Goal: Task Accomplishment & Management: Manage account settings

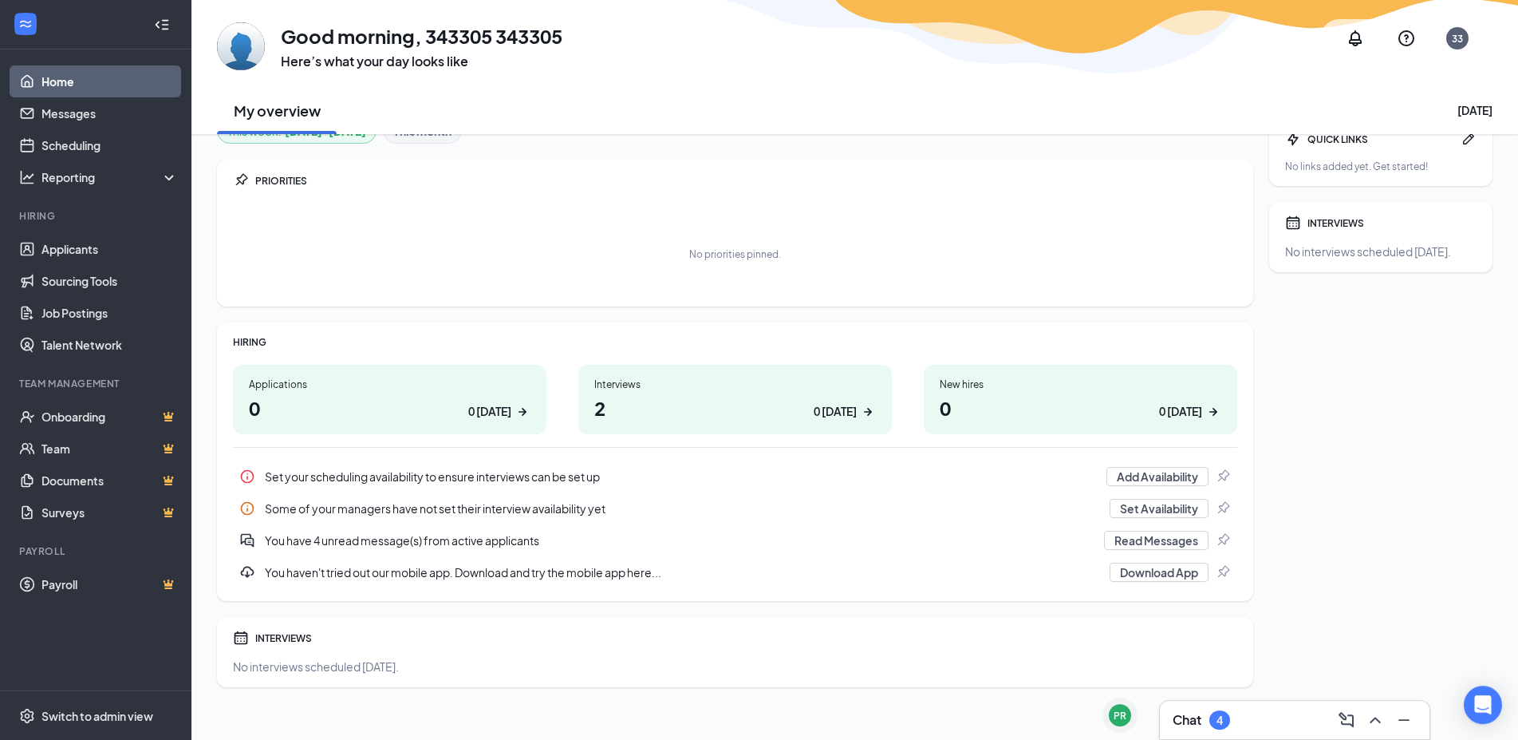
scroll to position [40, 0]
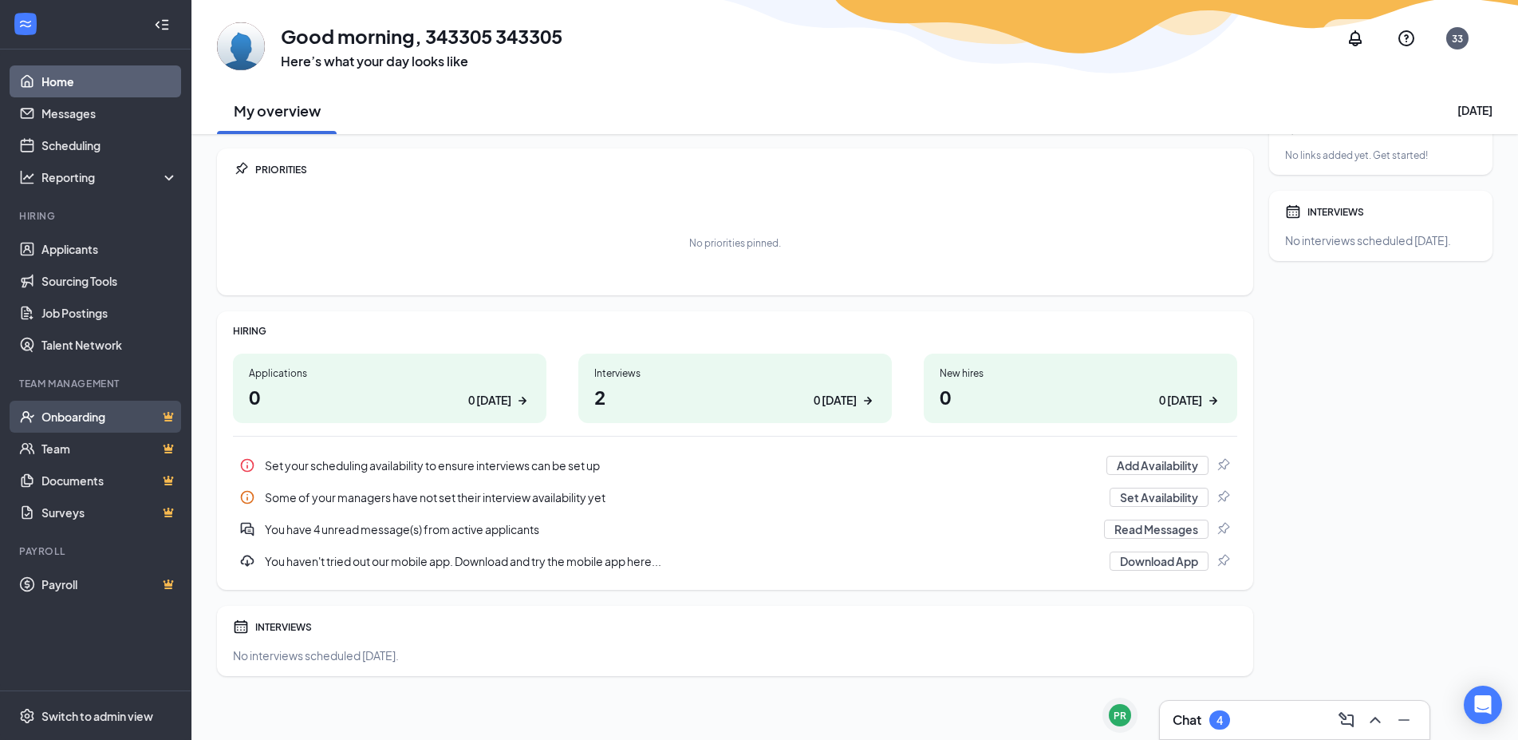
click at [69, 414] on link "Onboarding" at bounding box center [109, 416] width 136 height 32
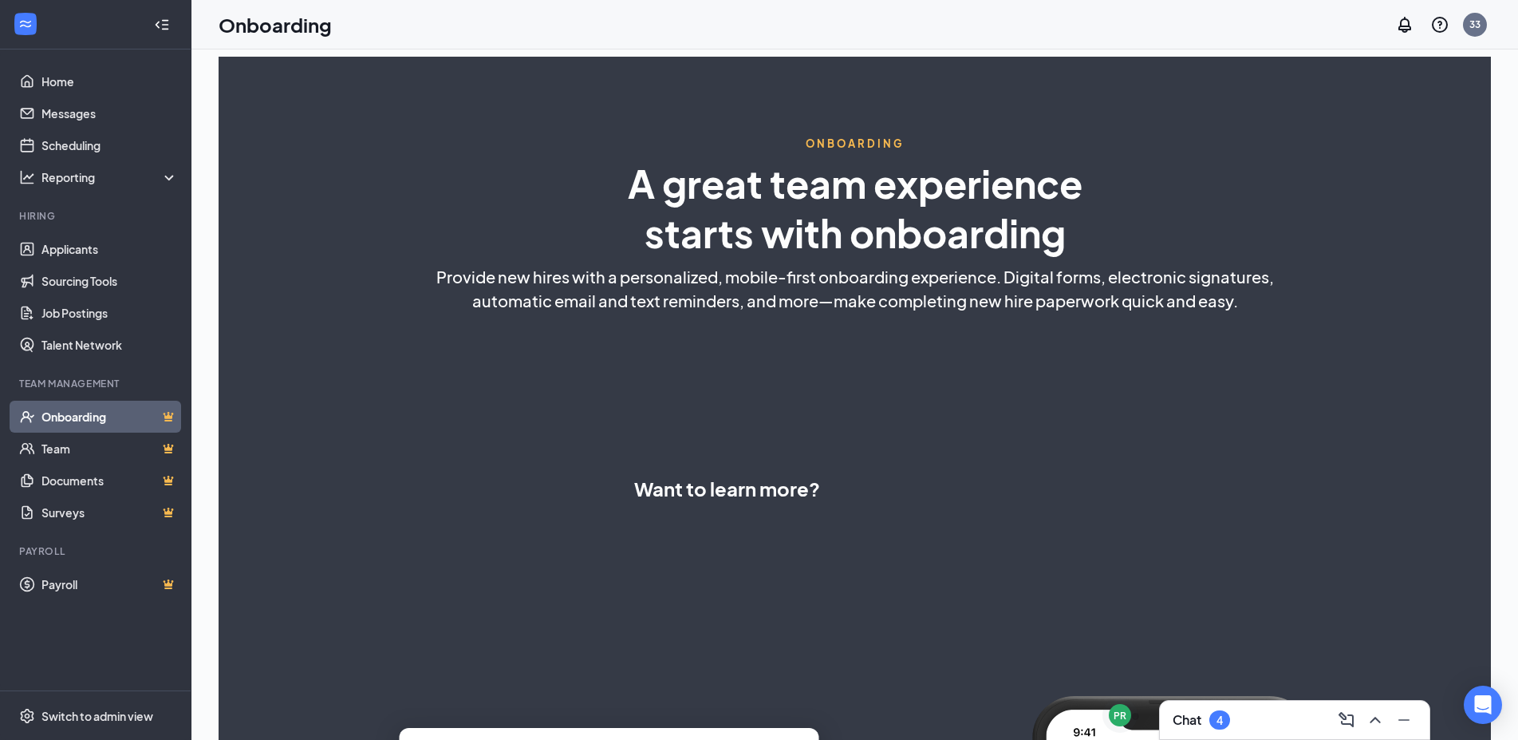
select select "US"
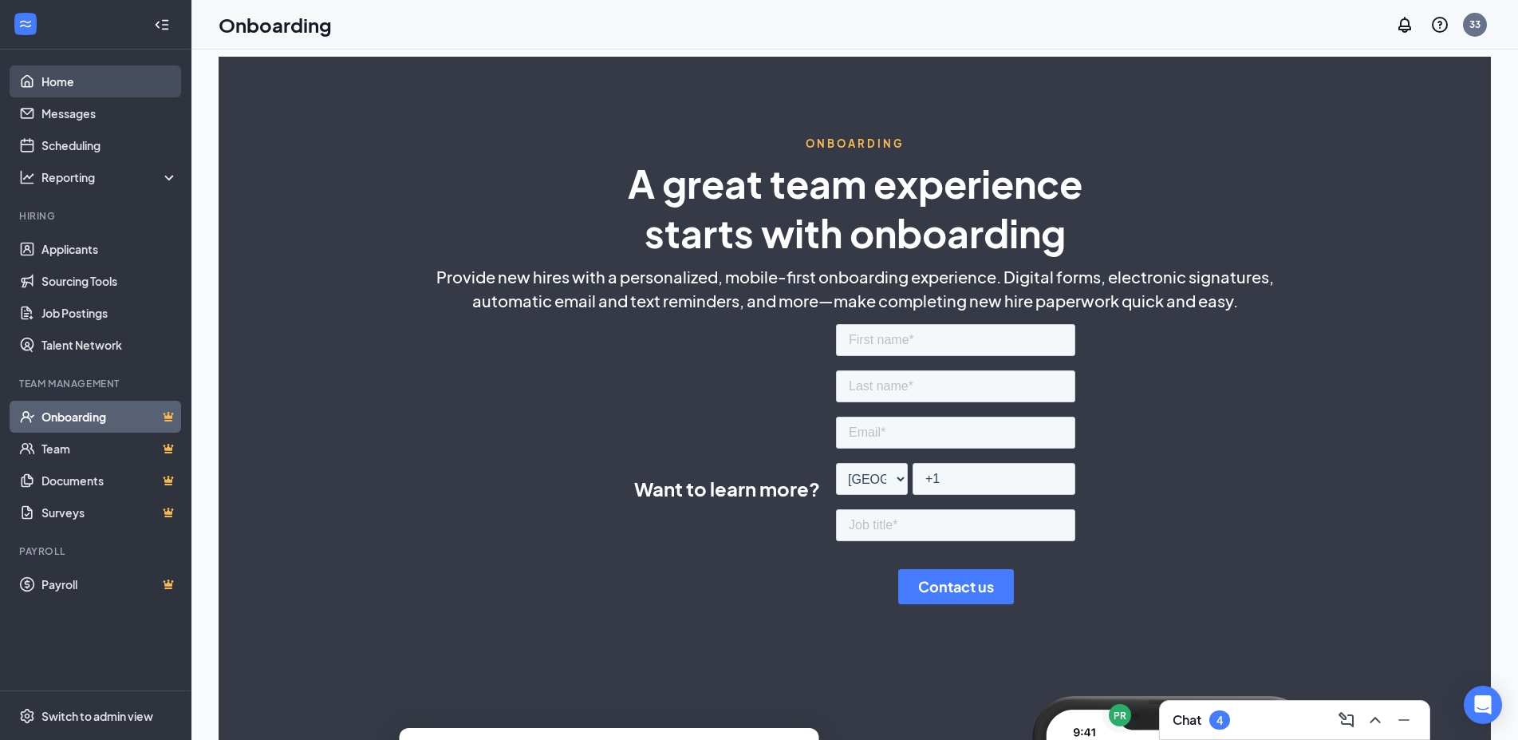
click at [108, 81] on link "Home" at bounding box center [109, 81] width 136 height 32
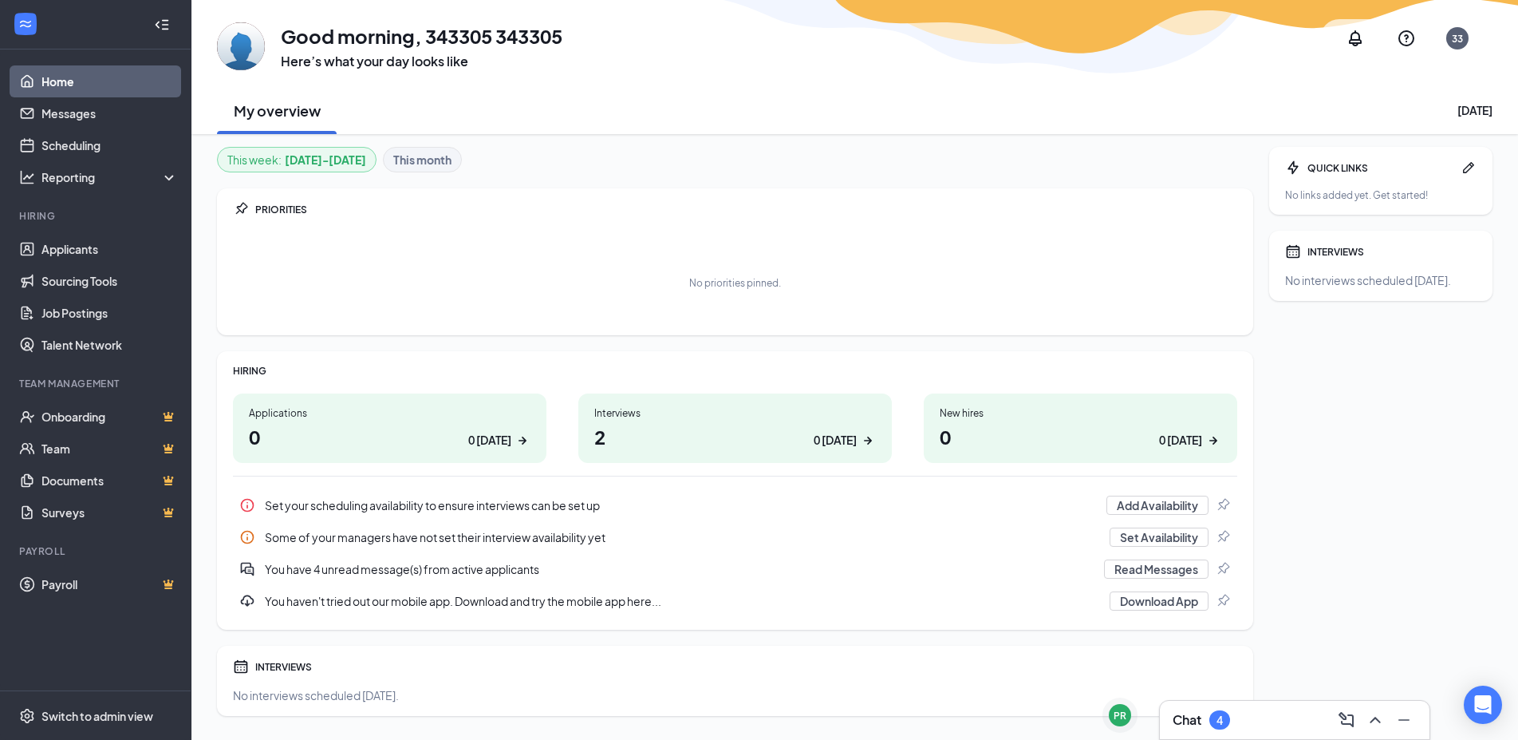
click at [331, 241] on div "No priorities pinned." at bounding box center [735, 276] width 1004 height 93
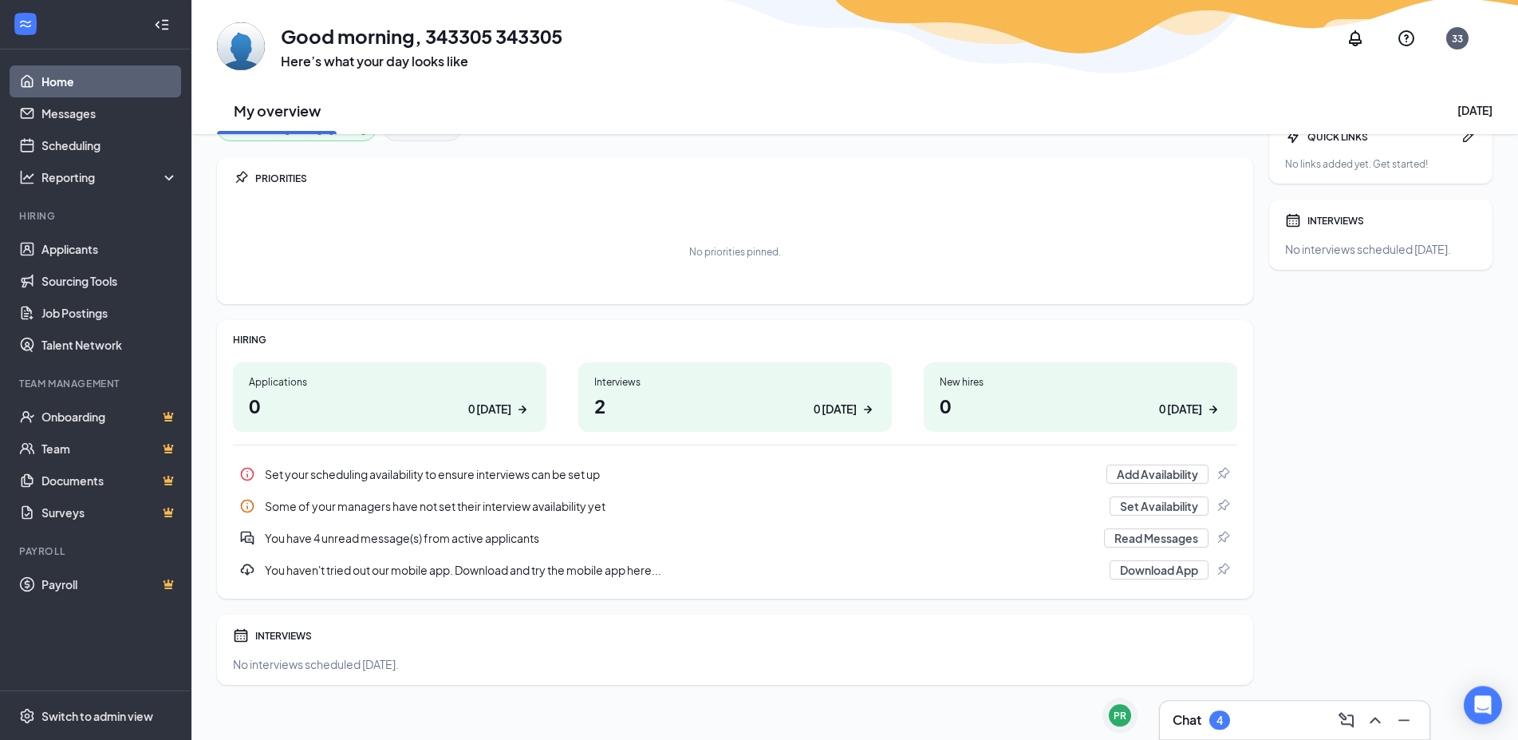
scroll to position [40, 0]
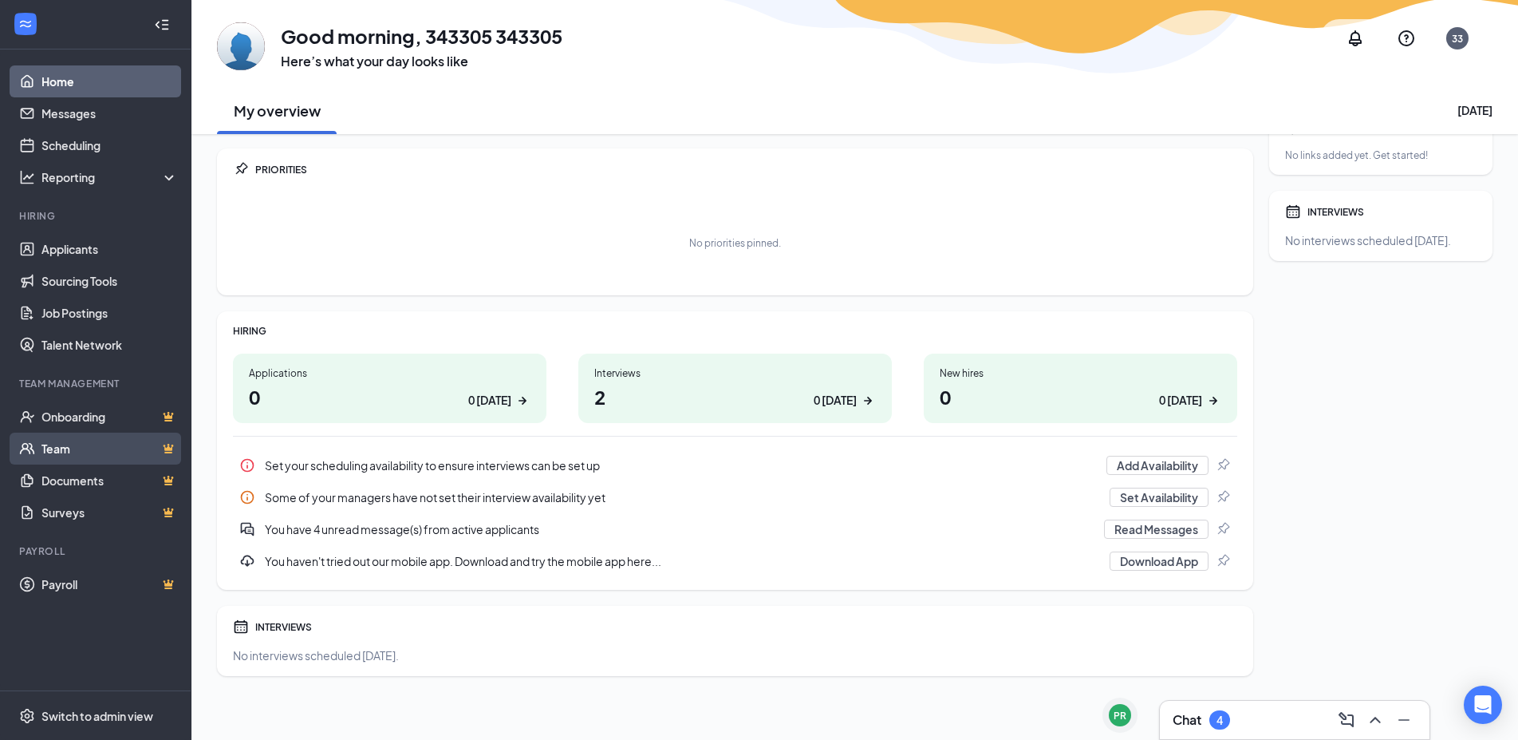
click at [74, 440] on link "Team" at bounding box center [109, 448] width 136 height 32
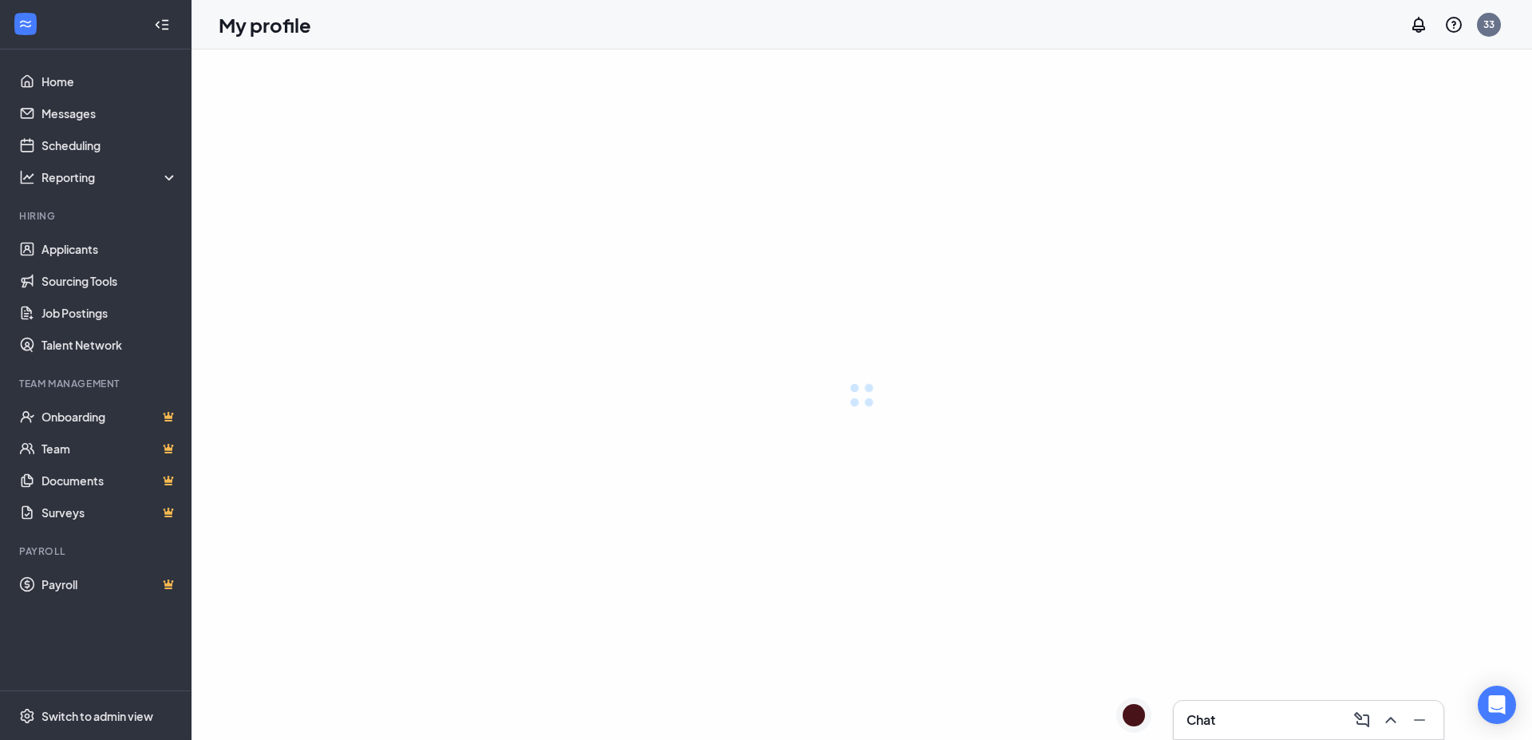
click at [81, 26] on div at bounding box center [95, 24] width 191 height 49
click at [165, 24] on icon "Collapse" at bounding box center [162, 25] width 16 height 16
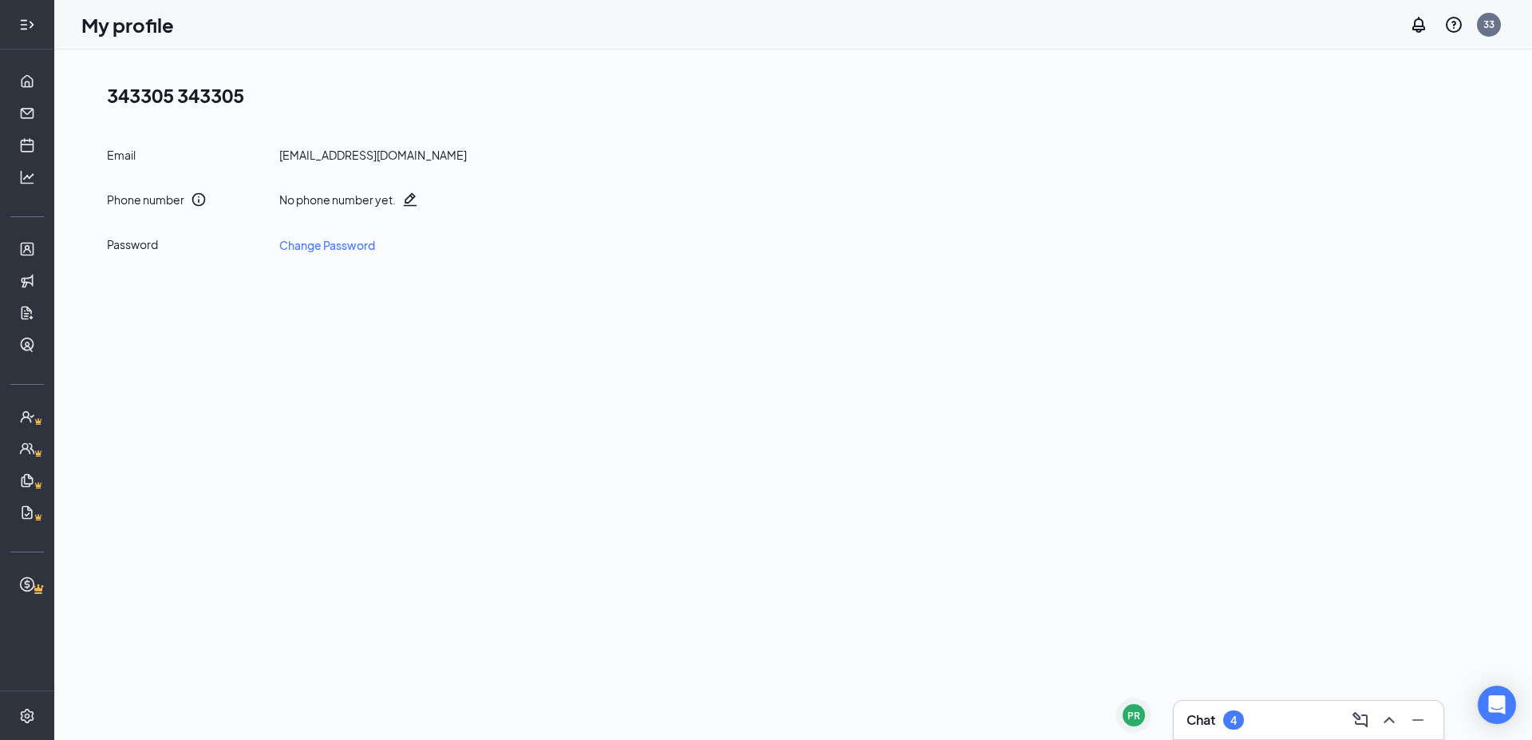
click at [34, 25] on icon "Expand" at bounding box center [27, 25] width 16 height 16
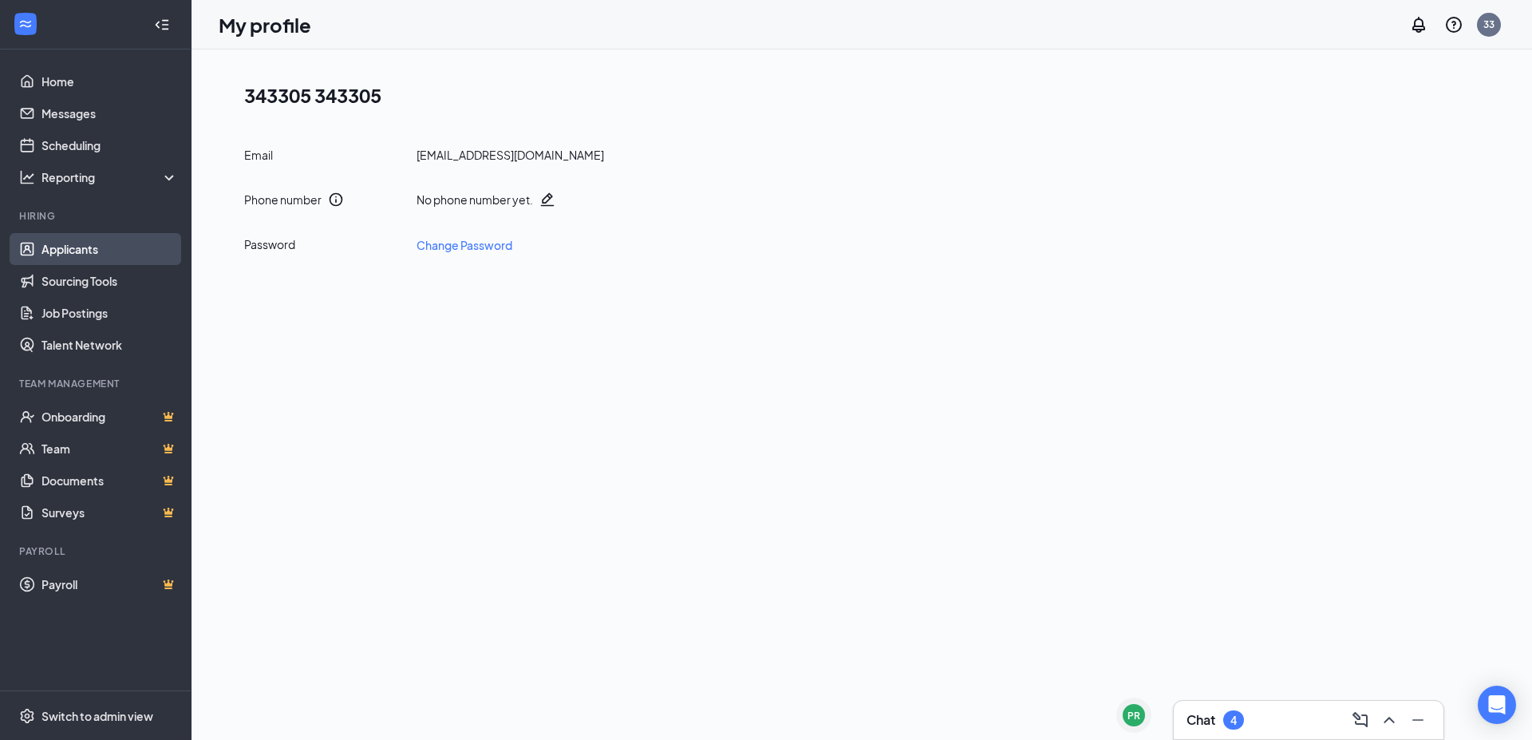
click at [90, 243] on link "Applicants" at bounding box center [109, 249] width 136 height 32
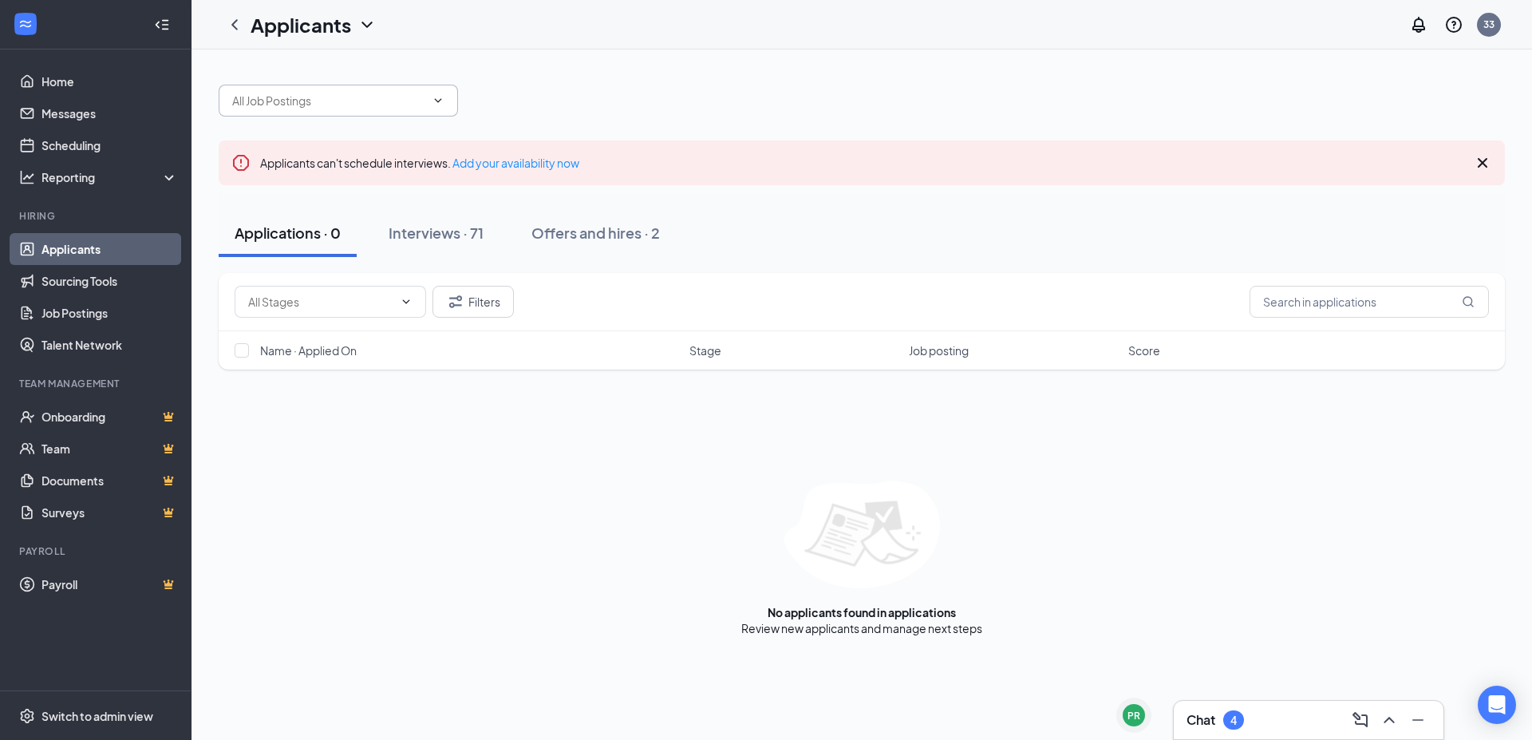
drag, startPoint x: 358, startPoint y: 85, endPoint x: 358, endPoint y: 99, distance: 13.6
click at [358, 86] on span at bounding box center [338, 101] width 239 height 32
click at [358, 102] on input "text" at bounding box center [328, 101] width 193 height 18
click at [435, 101] on icon "ChevronDown" at bounding box center [438, 100] width 13 height 13
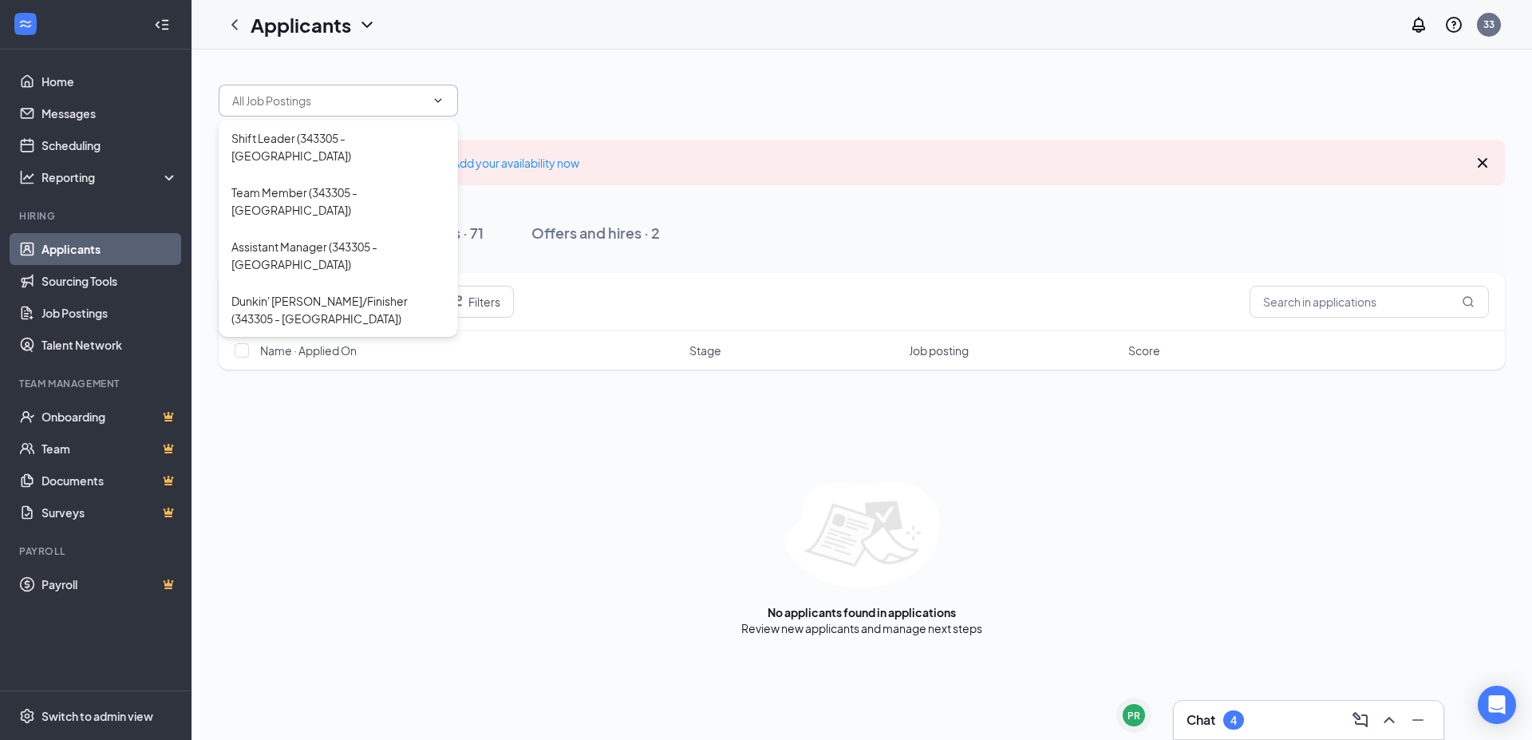
click at [630, 61] on div "Applicants can't schedule interviews. Add your availability now Applications · …" at bounding box center [861, 351] width 1340 height 605
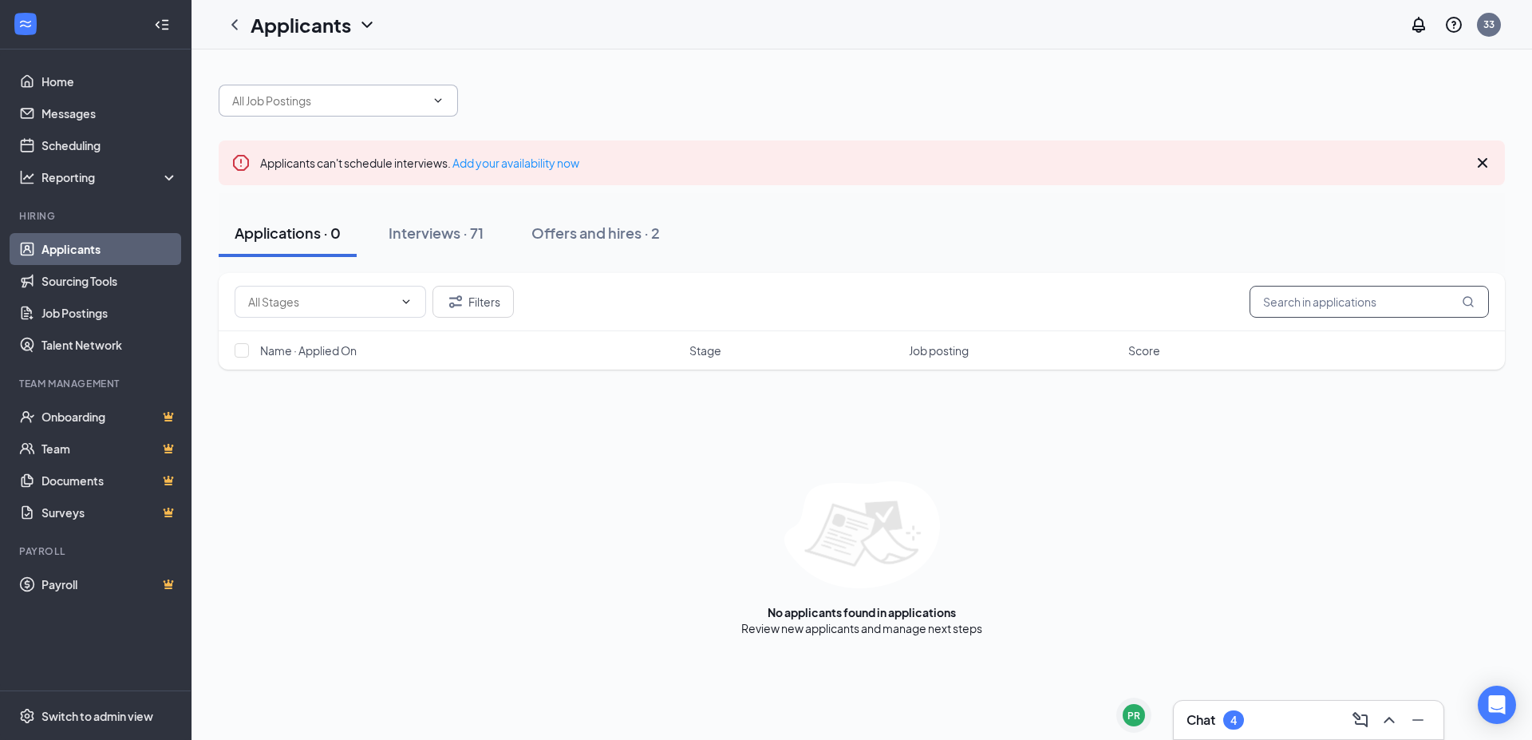
click at [1467, 302] on icon "MagnifyingGlass" at bounding box center [1467, 301] width 13 height 13
click at [1363, 303] on input "text" at bounding box center [1368, 302] width 239 height 32
type input "turney"
click at [480, 228] on div "Interviews · 1 / 71" at bounding box center [467, 233] width 112 height 20
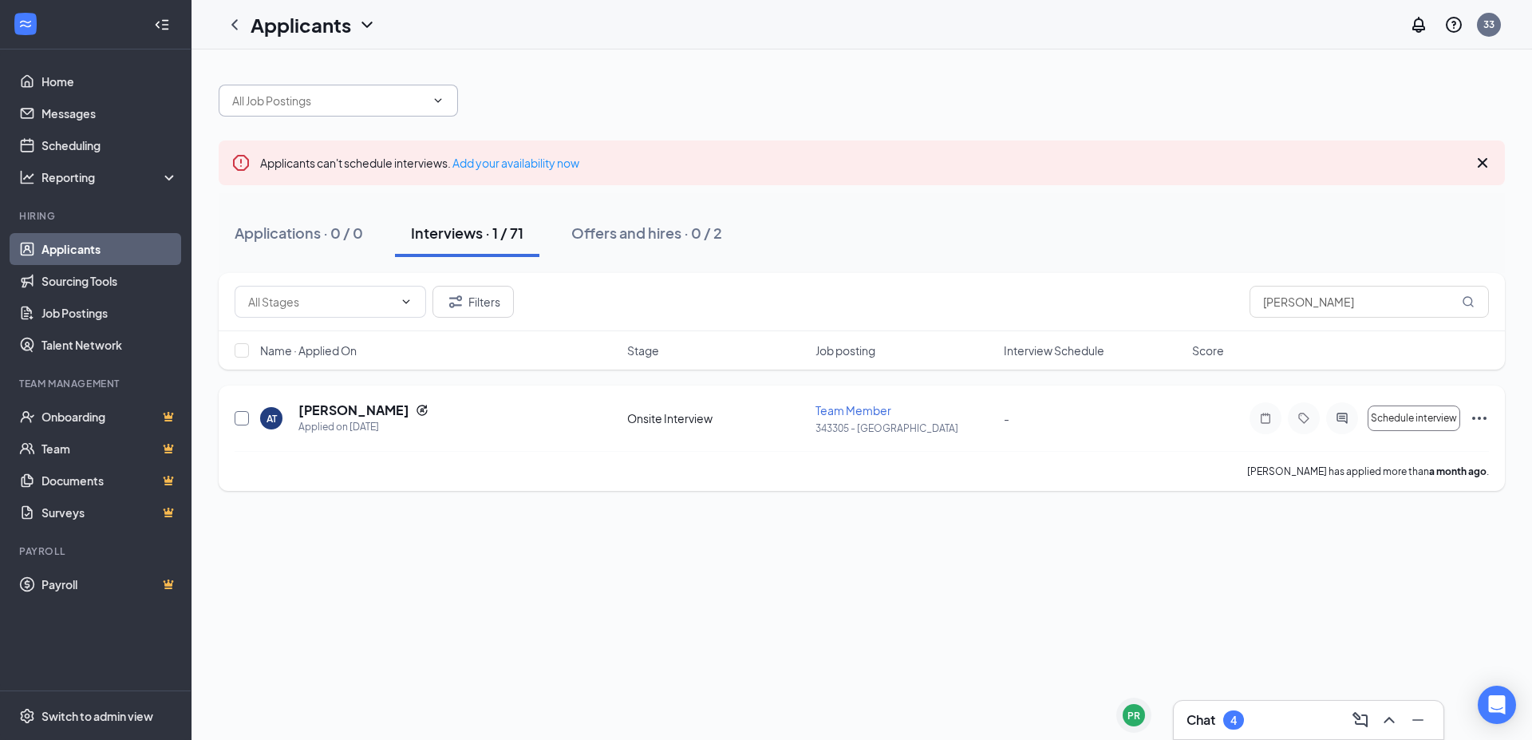
click at [244, 416] on input "checkbox" at bounding box center [242, 418] width 14 height 14
checkbox input "true"
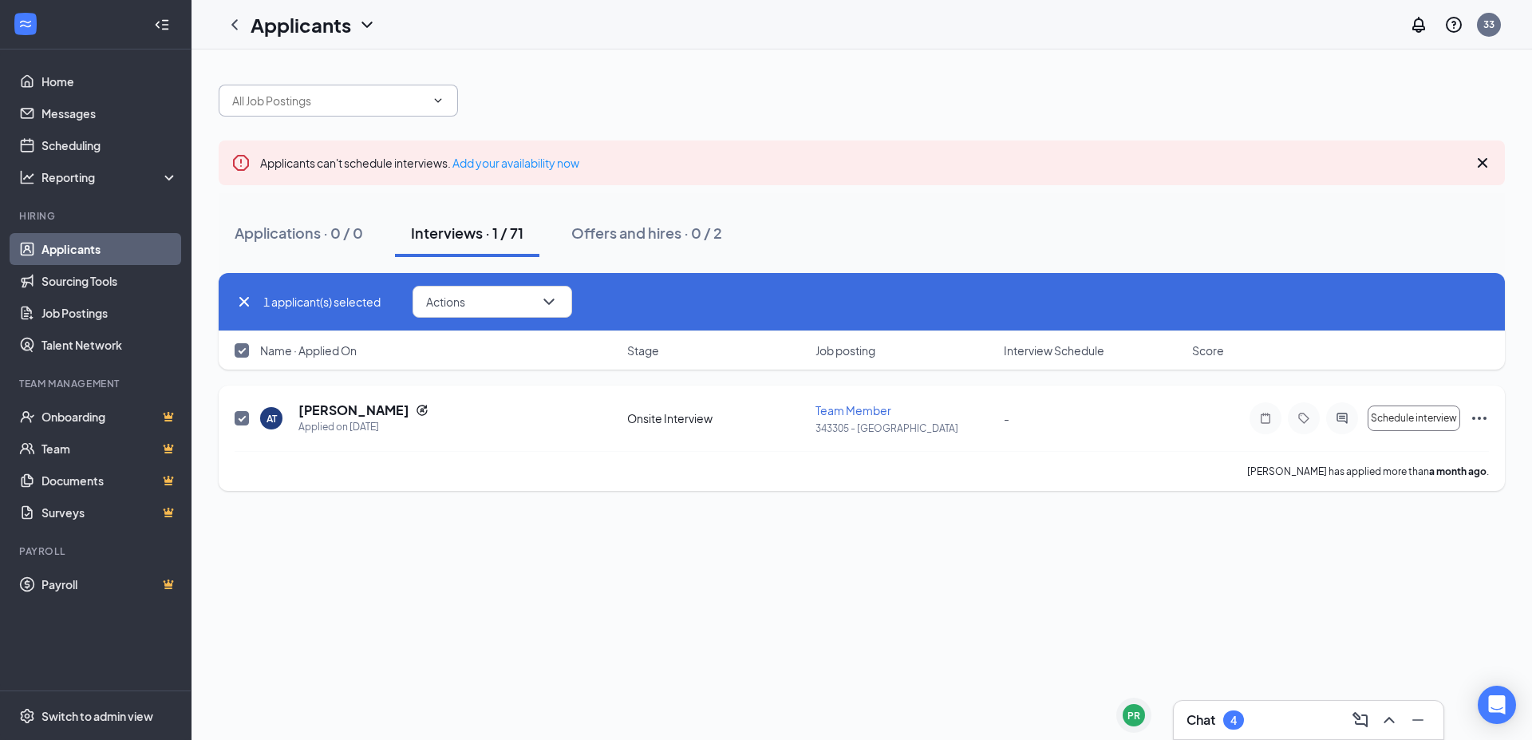
click at [1486, 420] on icon "Ellipses" at bounding box center [1478, 417] width 19 height 19
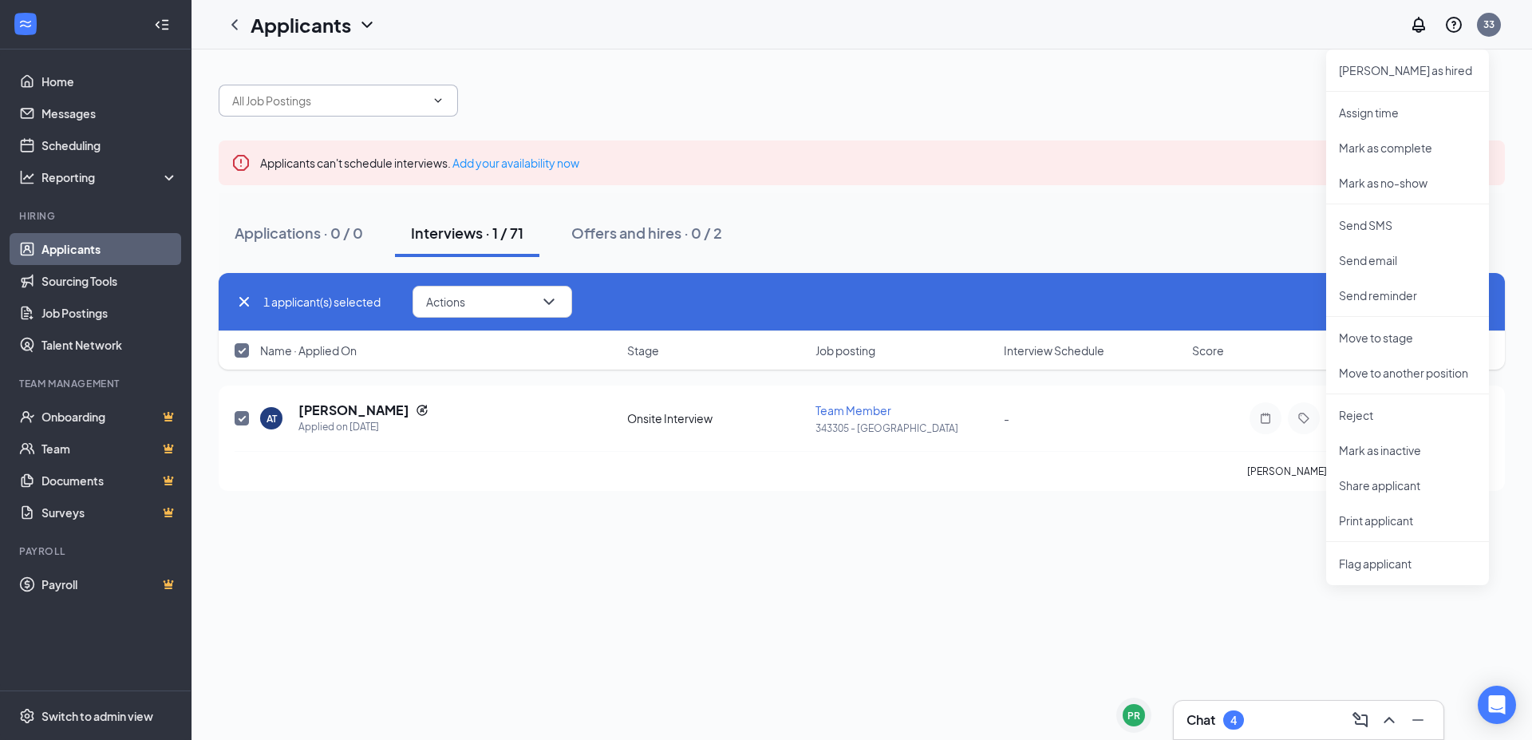
click at [655, 625] on div "Applicants can't schedule interviews. Add your availability now Applications · …" at bounding box center [861, 394] width 1340 height 690
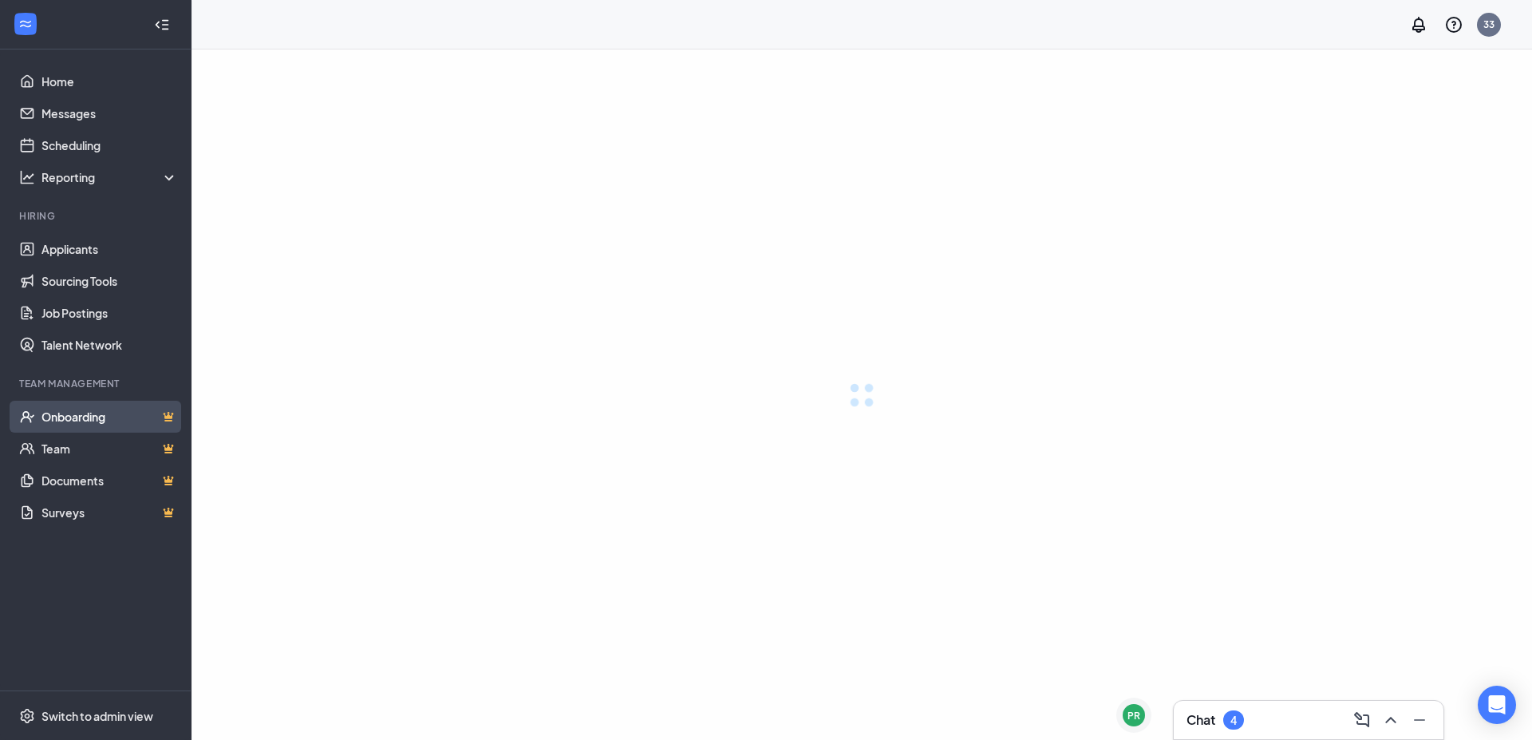
click at [69, 413] on link "Onboarding" at bounding box center [109, 416] width 136 height 32
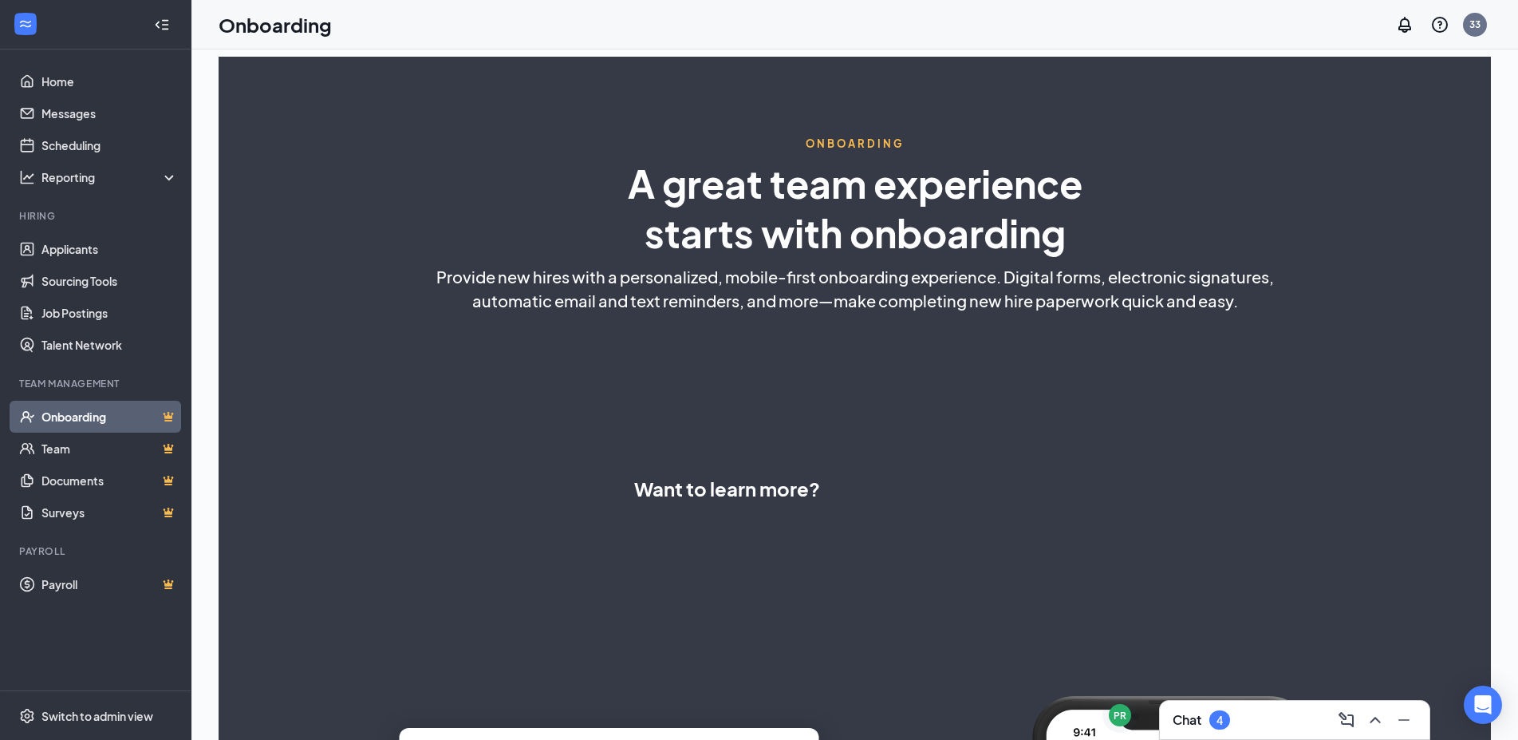
select select "US"
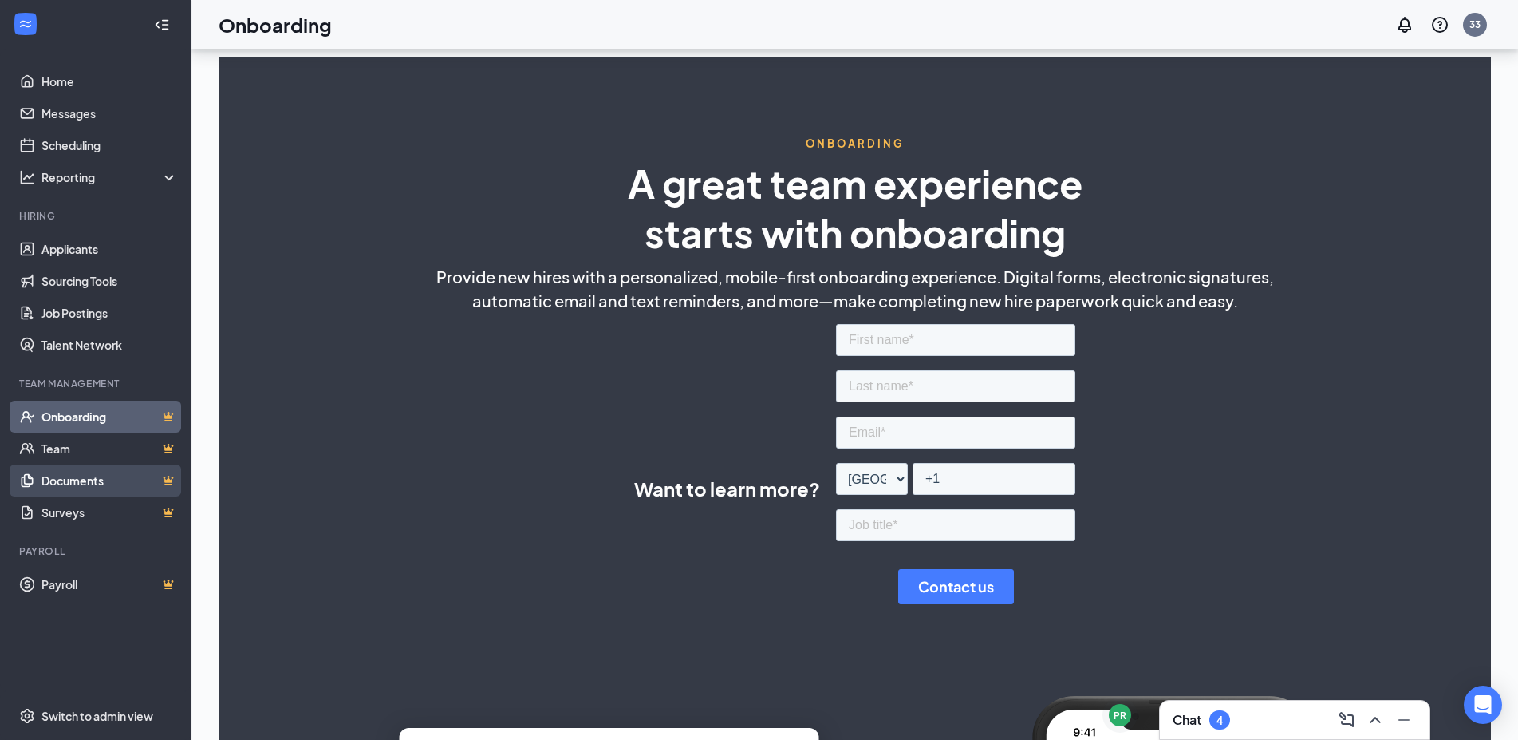
scroll to position [416, 0]
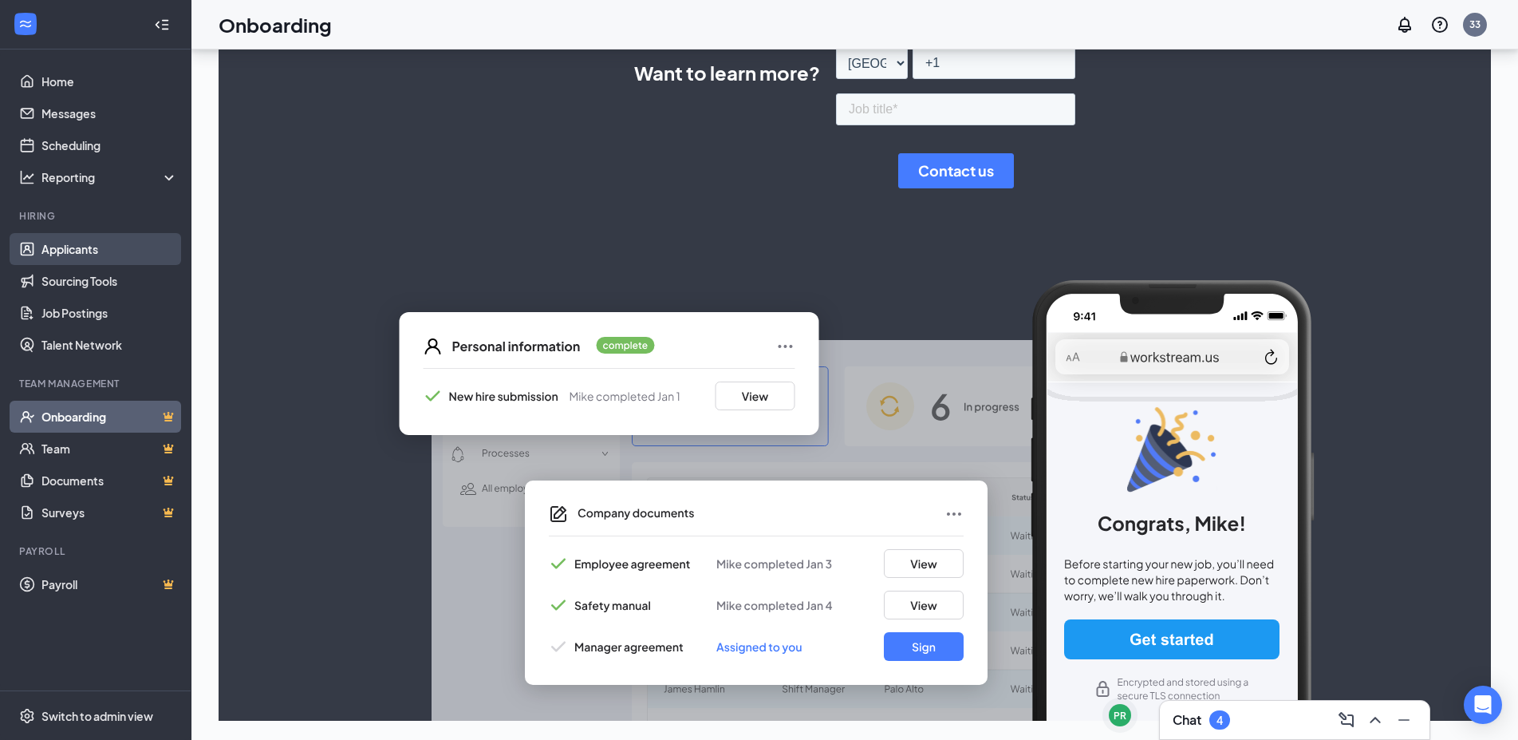
click at [84, 253] on link "Applicants" at bounding box center [109, 249] width 136 height 32
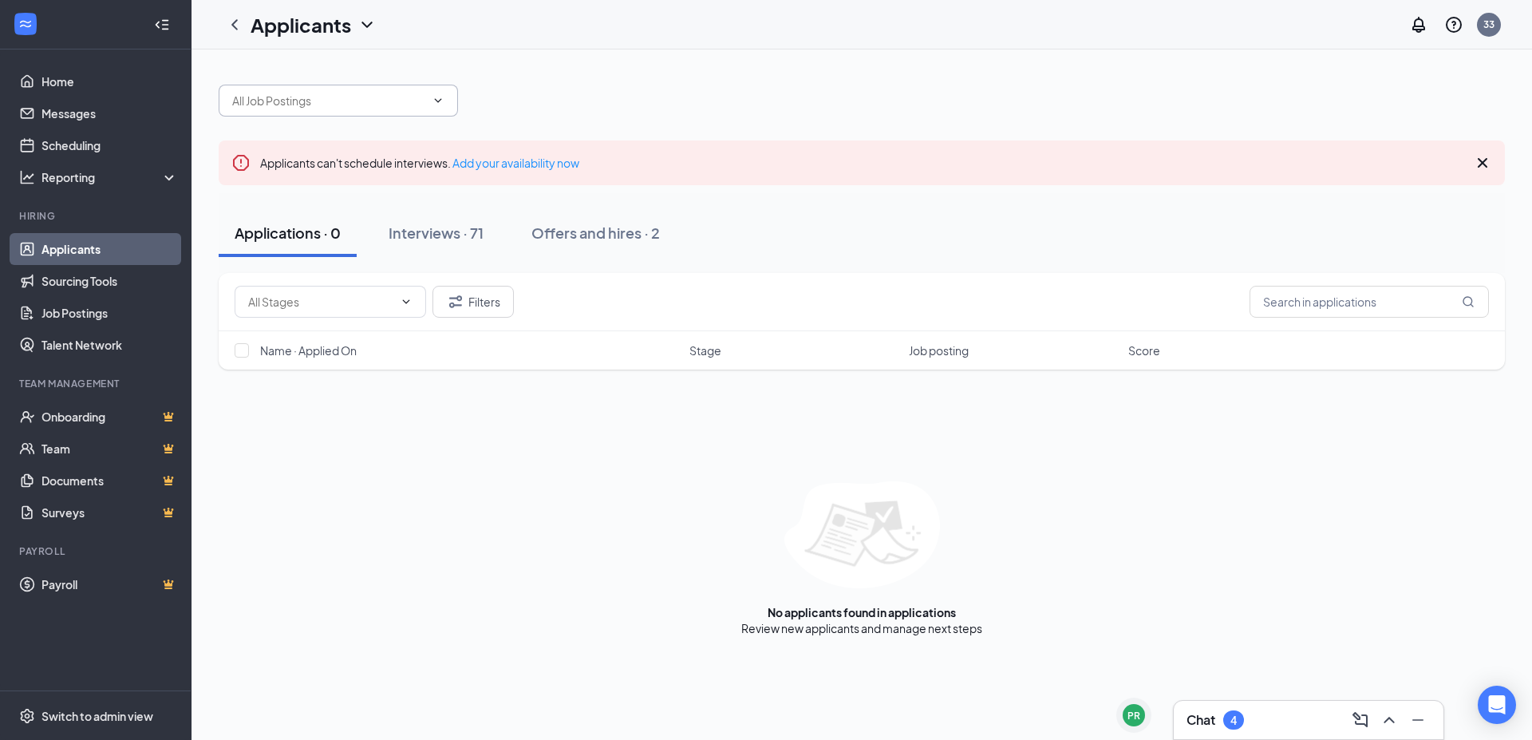
click at [313, 104] on input "text" at bounding box center [328, 101] width 193 height 18
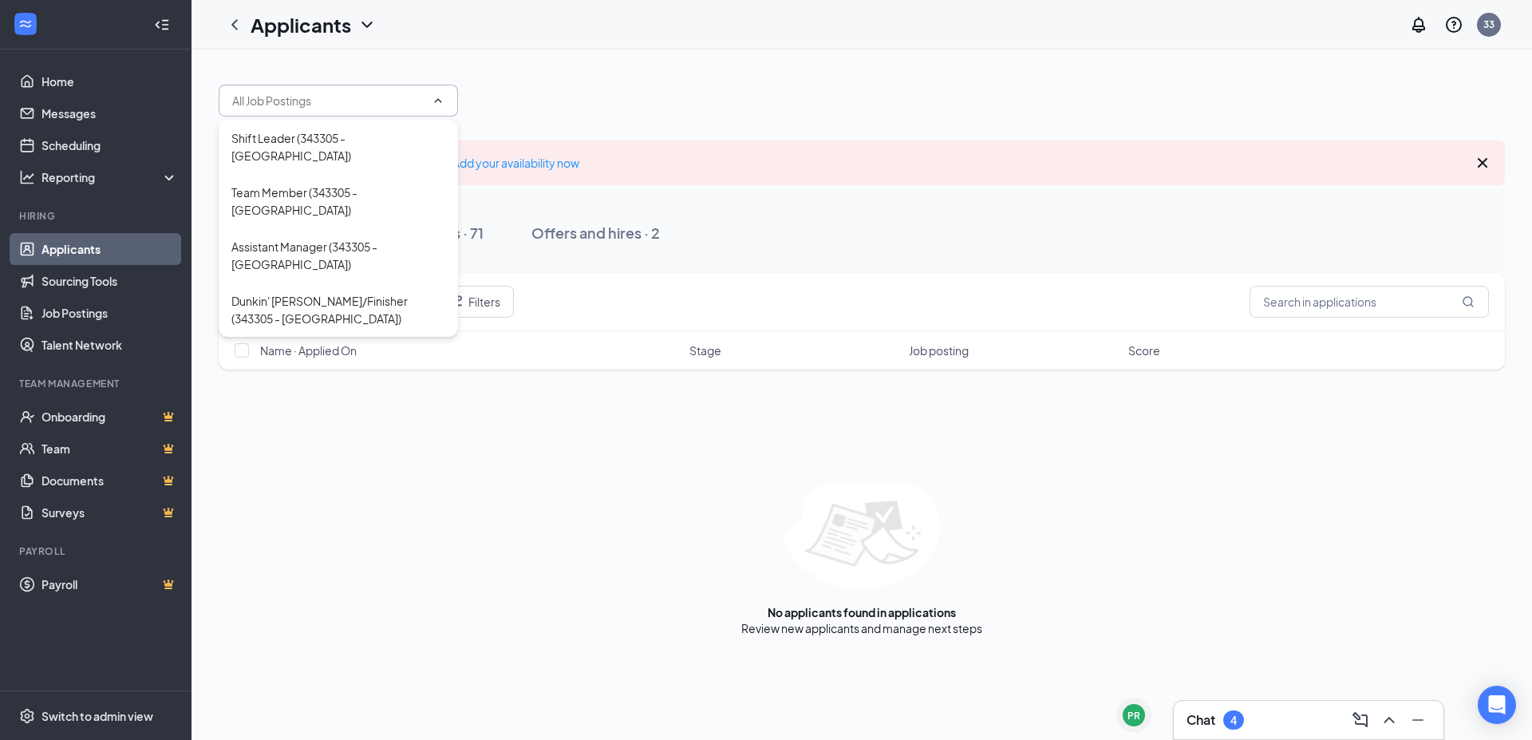
drag, startPoint x: 1361, startPoint y: 128, endPoint x: 1368, endPoint y: 119, distance: 11.3
click at [1362, 126] on div "Applicants can't schedule interviews. Add your availability now Applications · …" at bounding box center [862, 352] width 1286 height 567
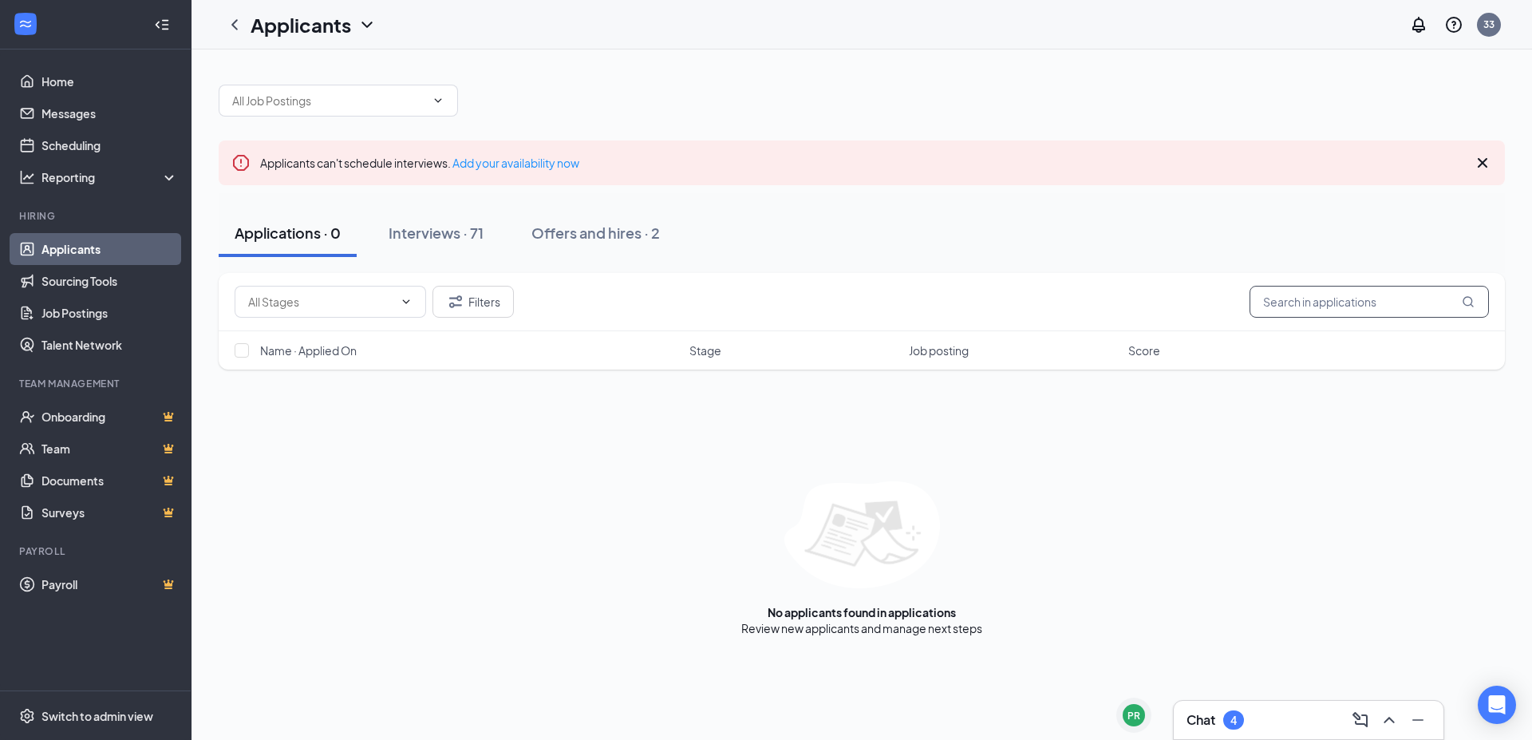
click at [1407, 303] on input "text" at bounding box center [1368, 302] width 239 height 32
type input "turney"
click at [487, 235] on div "Interviews · 1 / 71" at bounding box center [467, 233] width 112 height 20
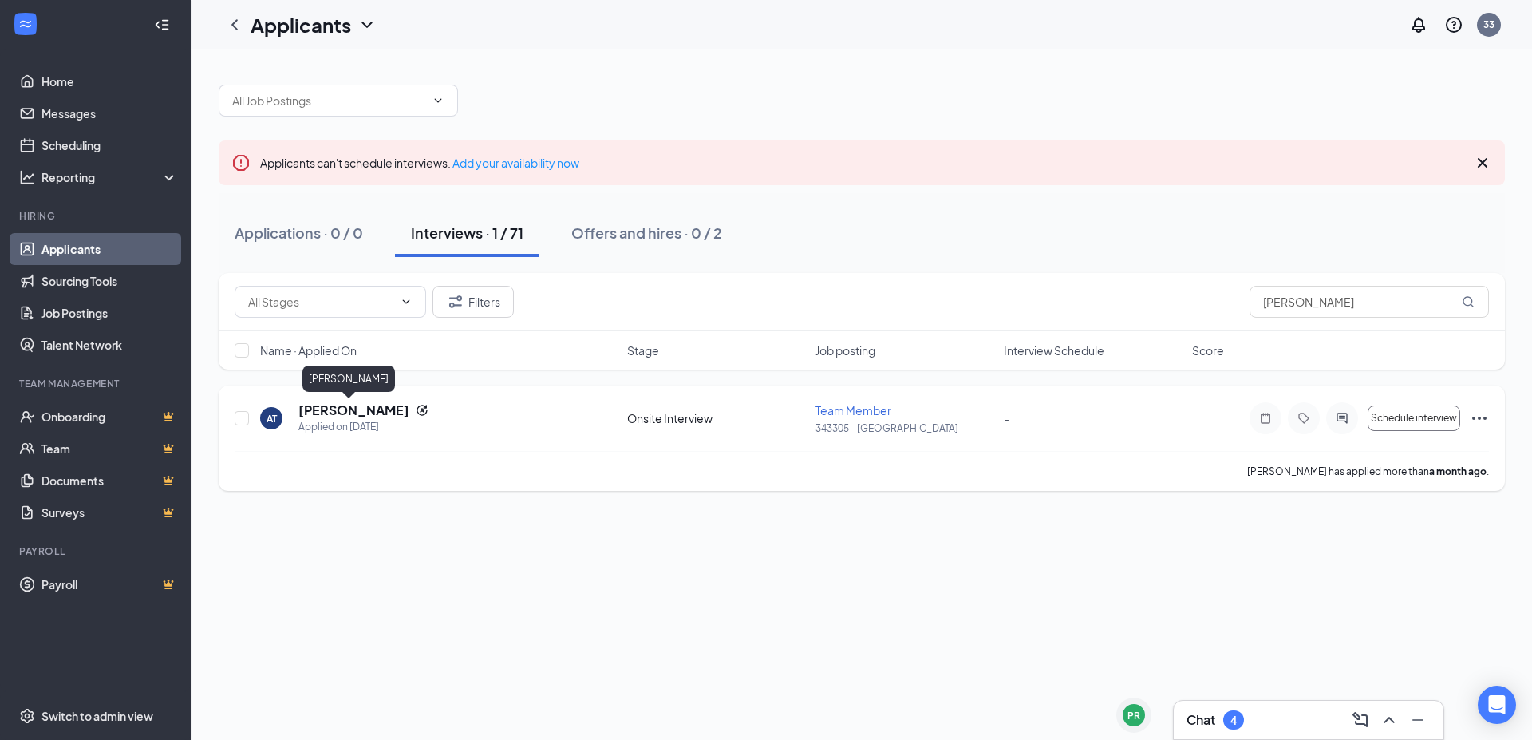
click at [302, 411] on h5 "angel turney" at bounding box center [353, 410] width 111 height 18
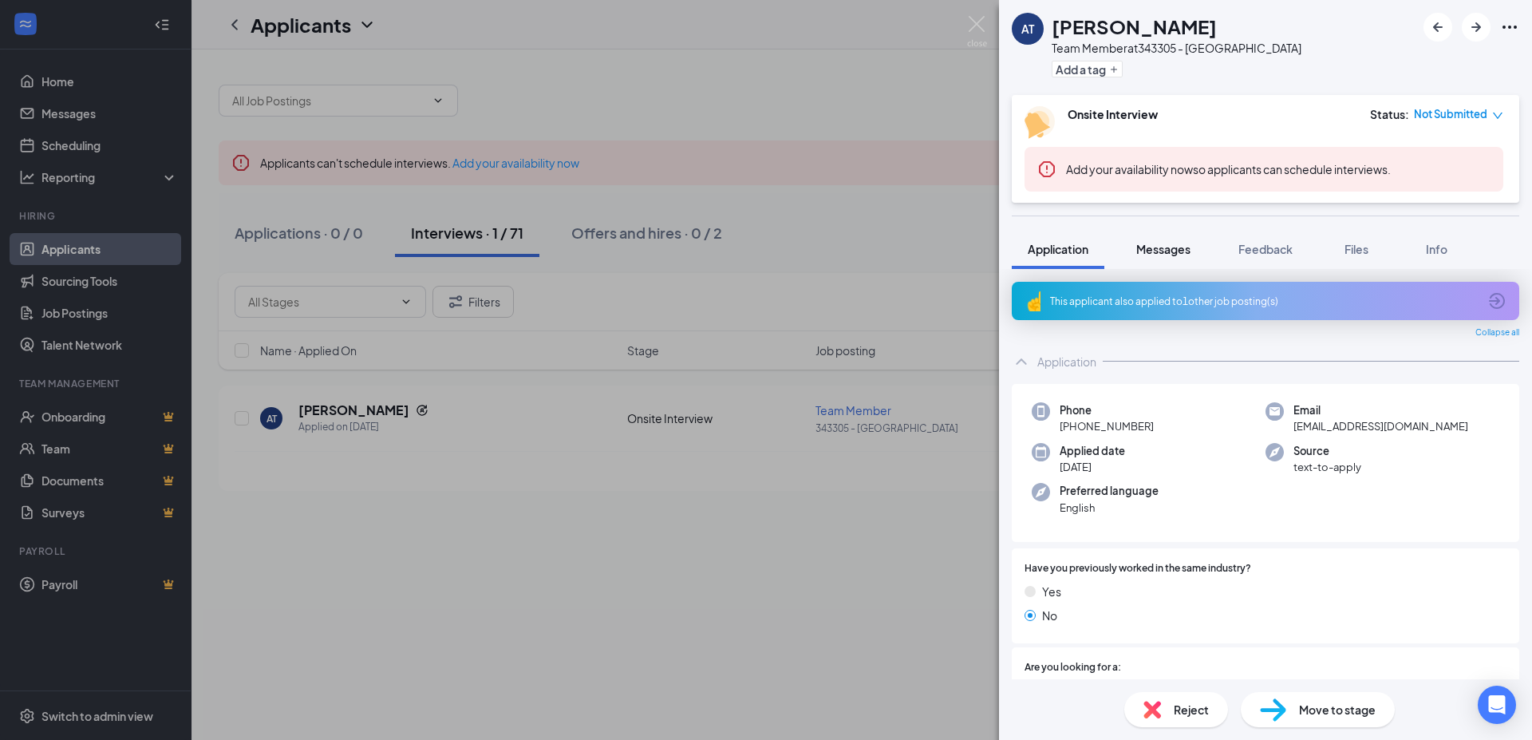
click at [1189, 258] on button "Messages" at bounding box center [1163, 249] width 86 height 40
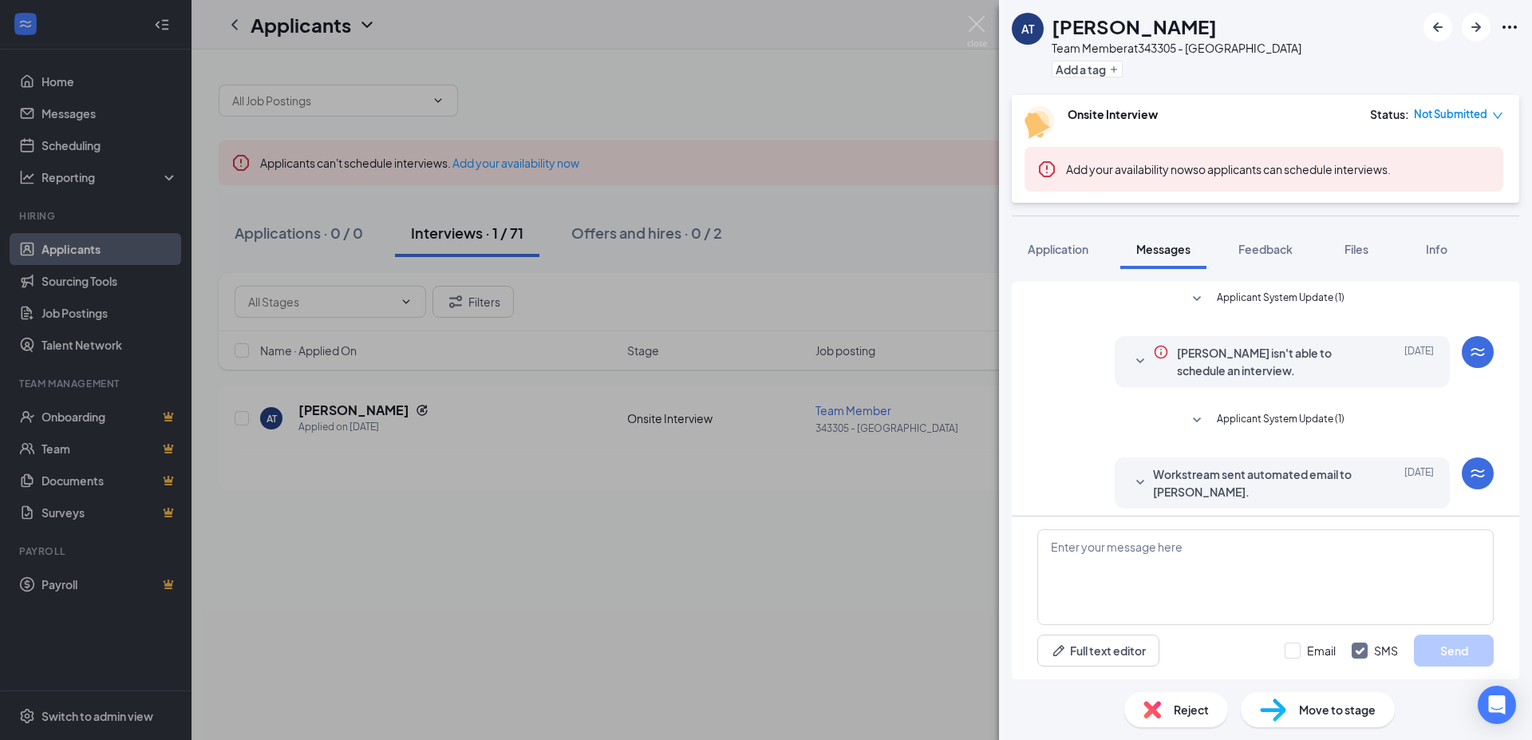
click at [1492, 119] on icon "down" at bounding box center [1497, 115] width 11 height 11
click at [1489, 110] on div "Not Submitted" at bounding box center [1458, 114] width 89 height 16
click at [1453, 183] on span "Mark complete" at bounding box center [1441, 188] width 80 height 18
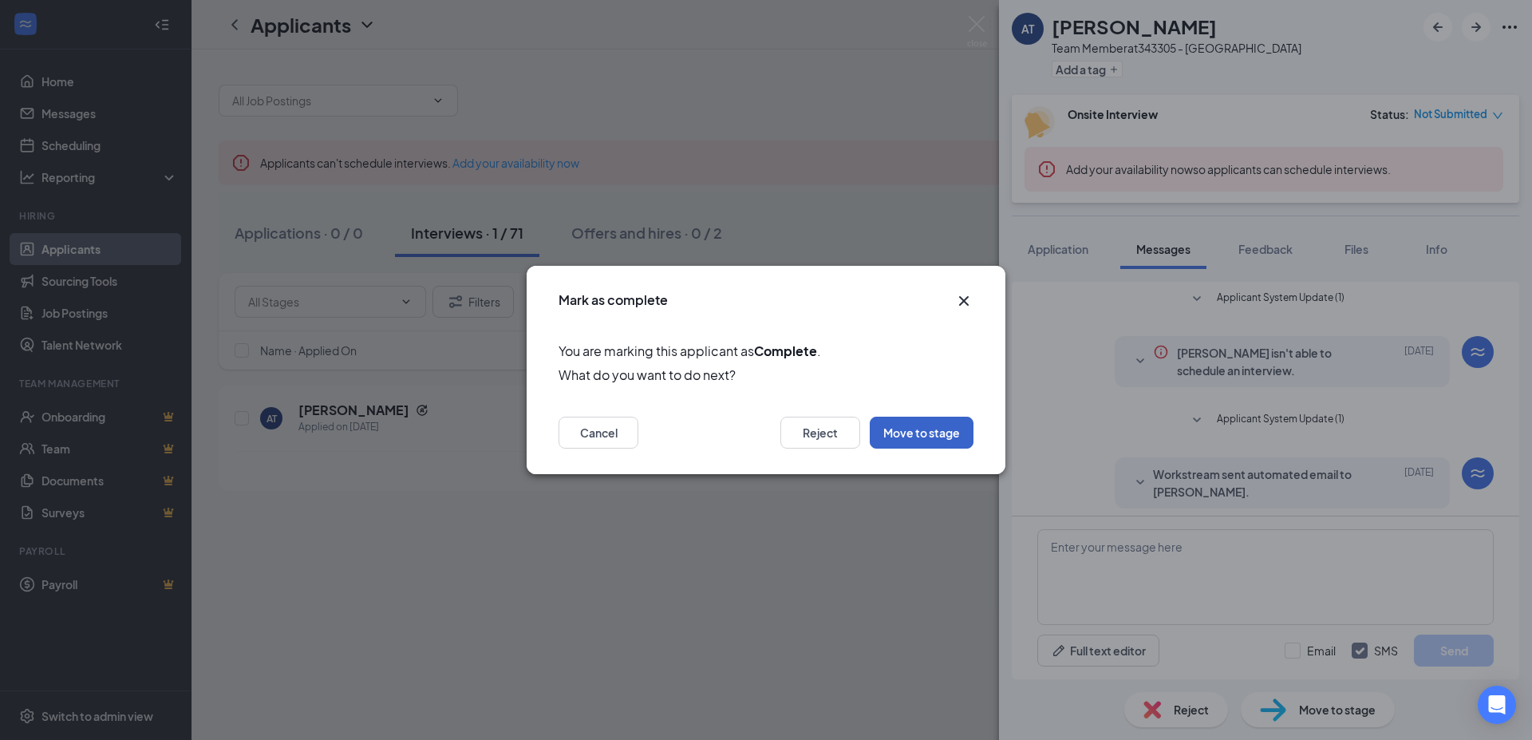
click at [935, 439] on button "Move to stage" at bounding box center [922, 432] width 104 height 32
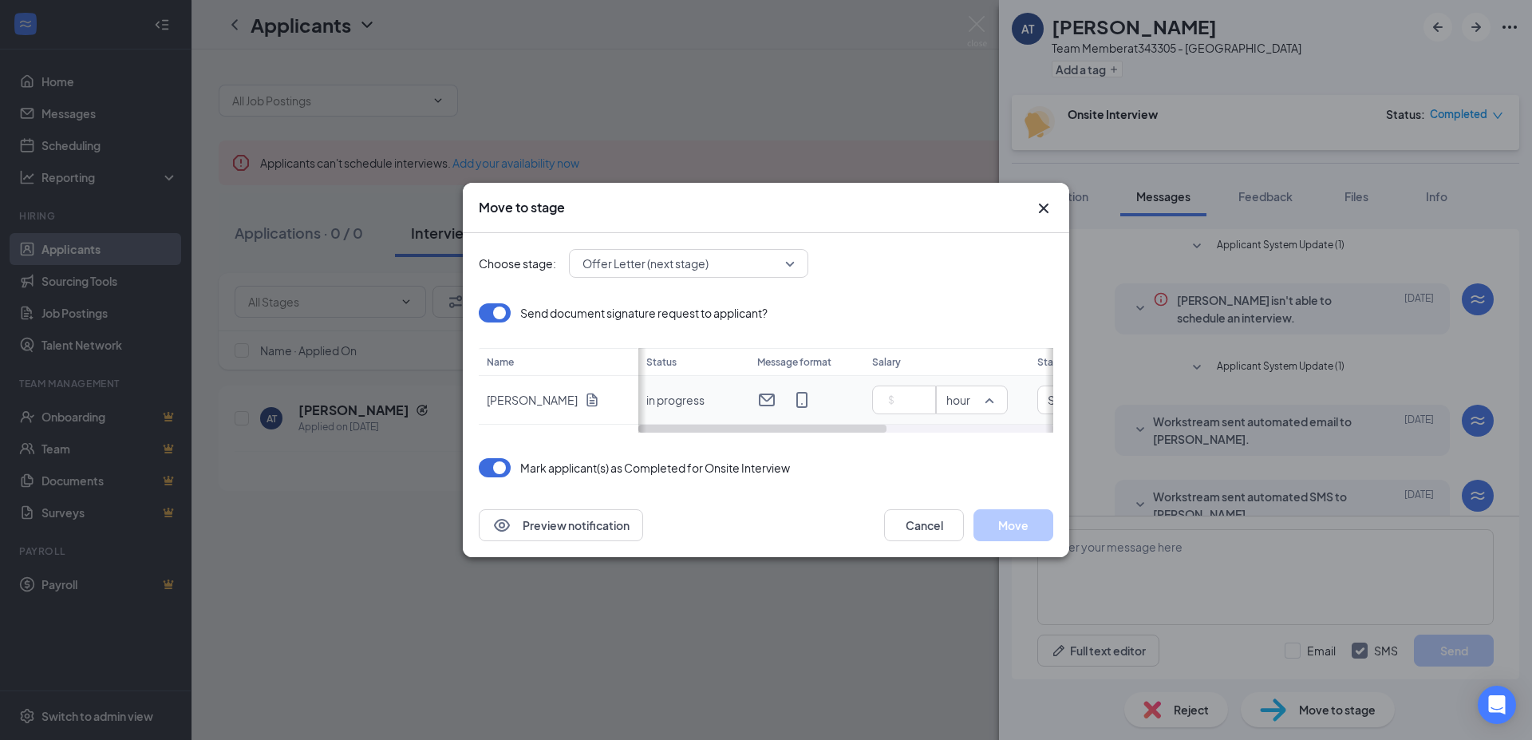
click at [986, 407] on span "hour" at bounding box center [971, 400] width 51 height 17
click at [959, 271] on div "hour" at bounding box center [972, 258] width 72 height 38
click at [910, 401] on input at bounding box center [907, 400] width 56 height 24
click at [910, 430] on div at bounding box center [845, 428] width 415 height 8
type input "13"
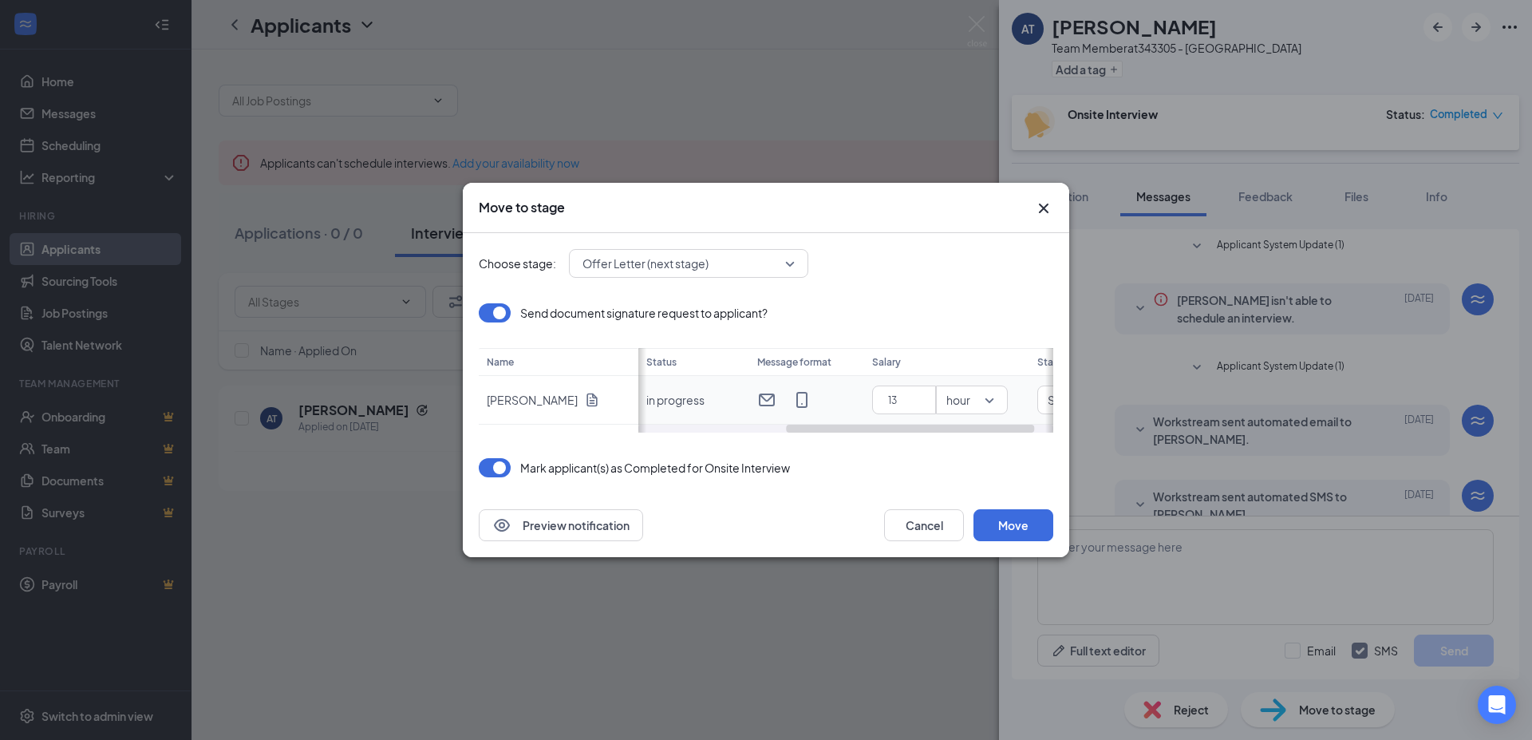
scroll to position [0, 247]
click at [1047, 399] on div at bounding box center [1049, 390] width 8 height 85
click at [1040, 400] on div "Jul 7, 2025" at bounding box center [1005, 400] width 107 height 18
click at [1036, 250] on span "button" at bounding box center [1036, 251] width 8 height 8
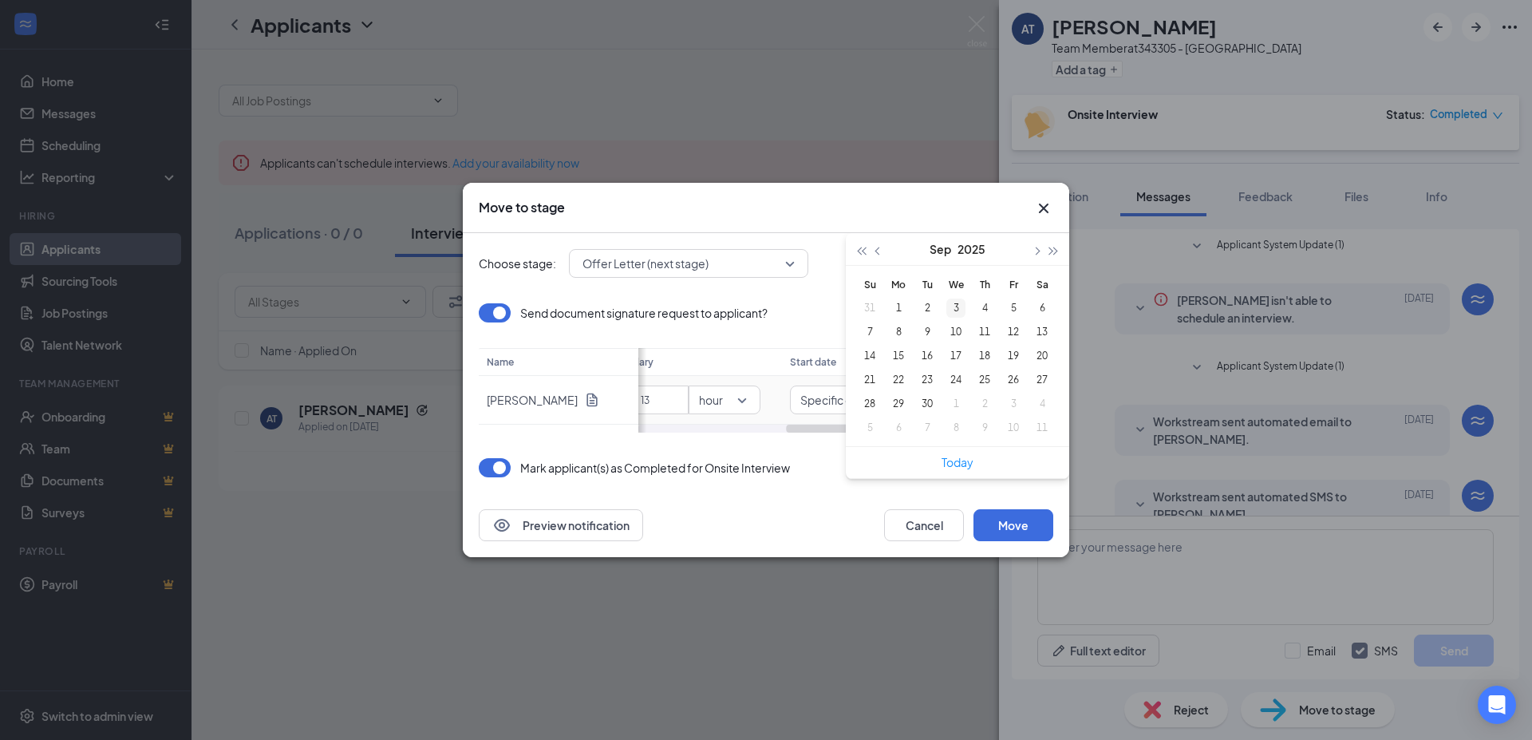
type input "Sep 3, 2025"
click at [959, 306] on div "3" at bounding box center [955, 307] width 19 height 19
click at [787, 257] on span "Offer Letter (next stage)" at bounding box center [688, 263] width 212 height 24
click at [1012, 525] on button "Move" at bounding box center [1013, 525] width 80 height 32
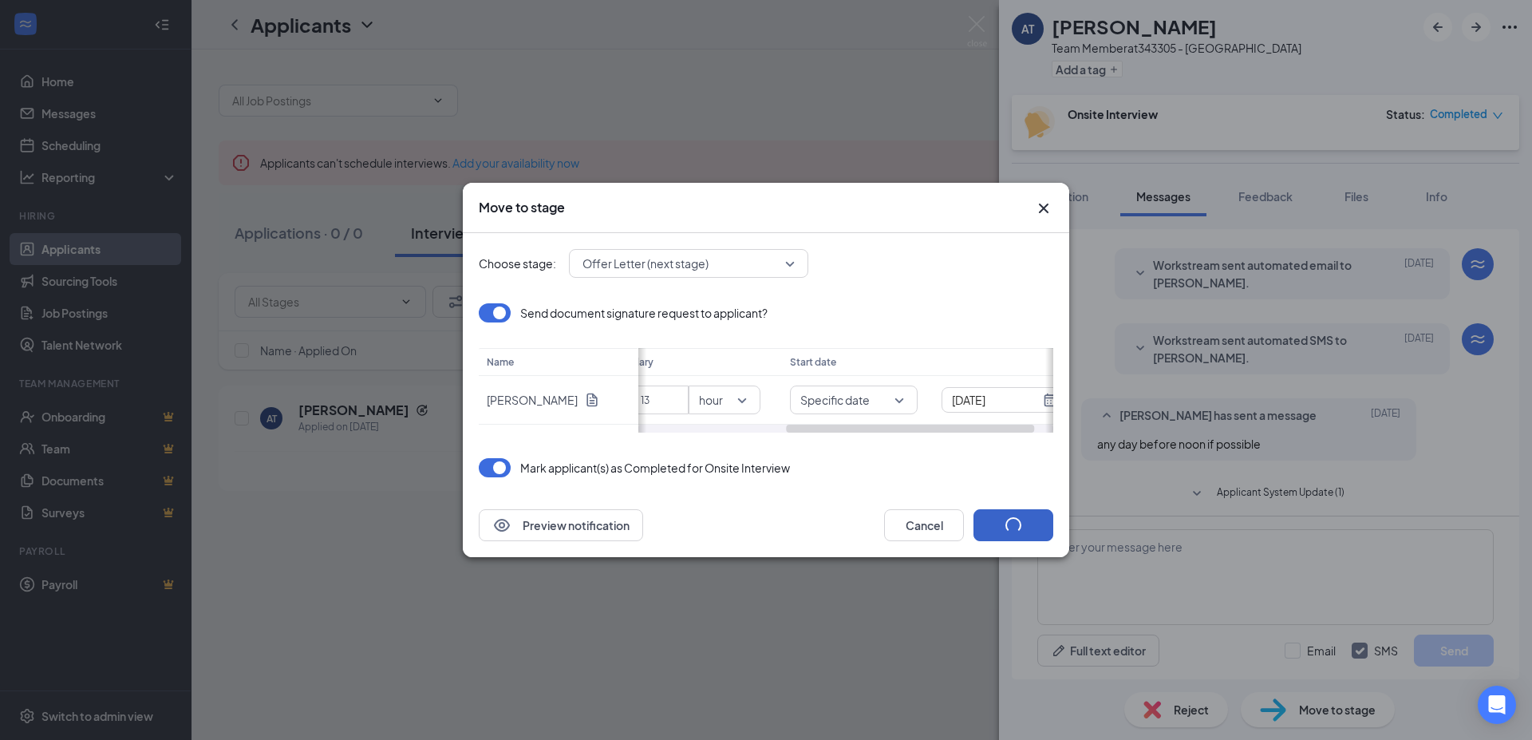
scroll to position [314, 0]
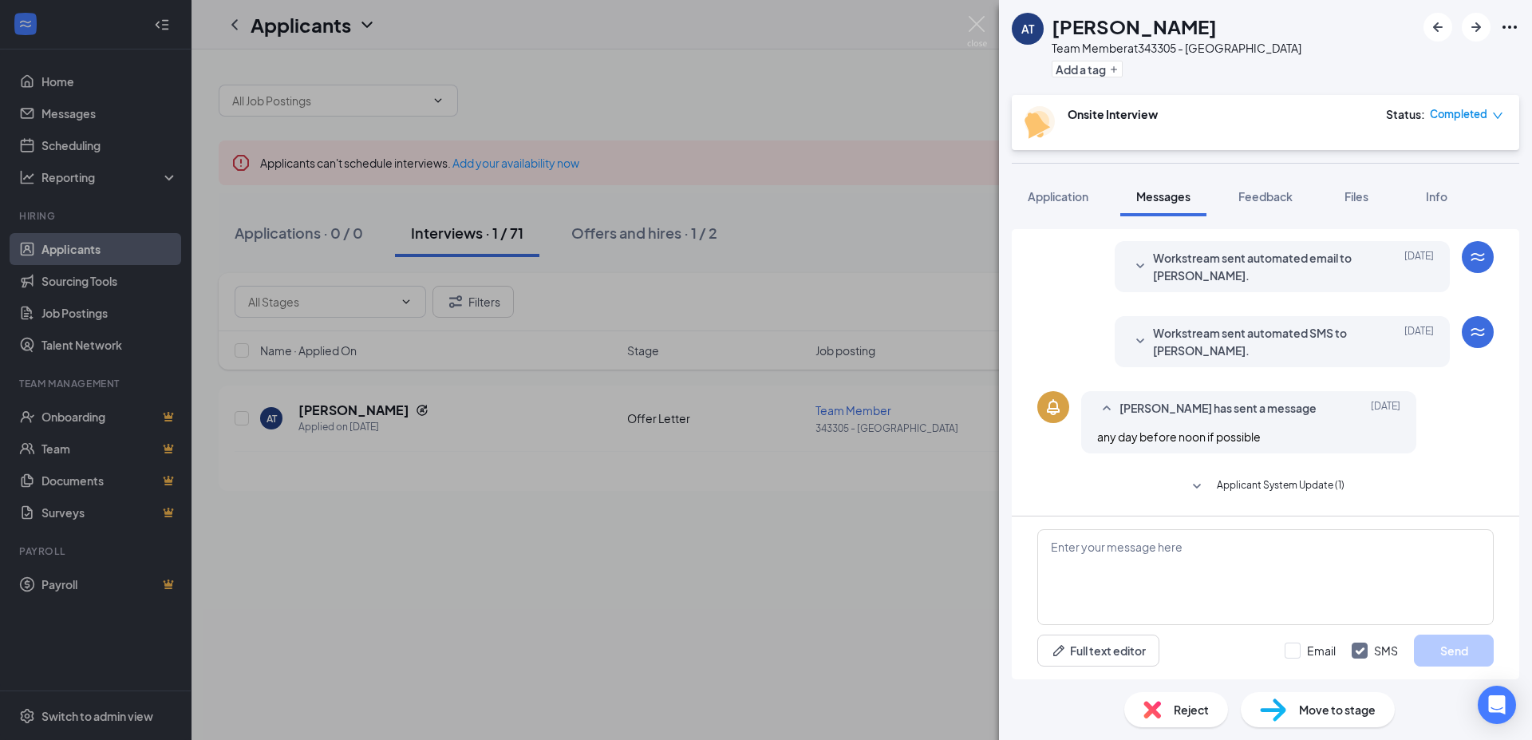
click at [586, 537] on div "AT angel turney Team Member at 343305 - Plant City Add a tag Onsite Interview S…" at bounding box center [766, 370] width 1532 height 740
